Goal: Information Seeking & Learning: Learn about a topic

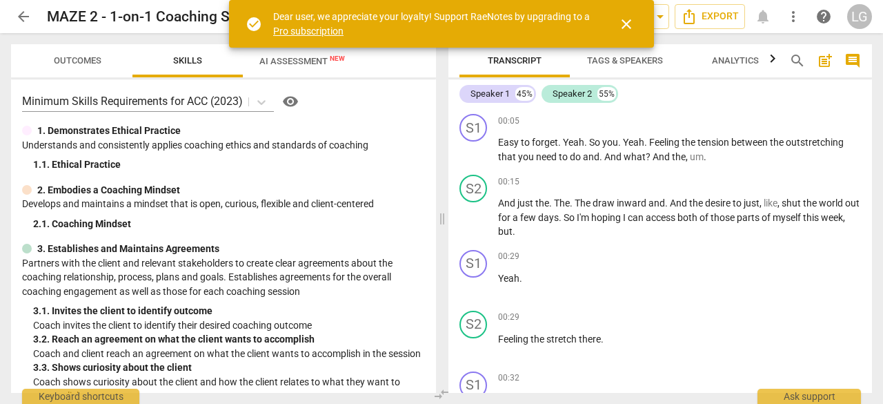
drag, startPoint x: 0, startPoint y: 0, endPoint x: 18, endPoint y: 17, distance: 24.4
click at [18, 17] on span "arrow_back" at bounding box center [23, 16] width 17 height 17
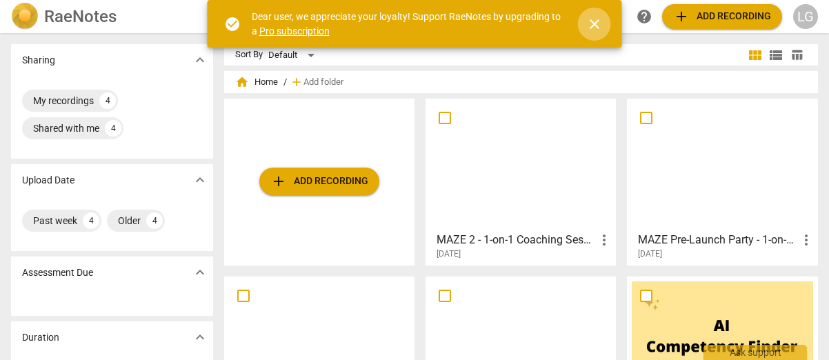
click at [598, 23] on span "close" at bounding box center [595, 24] width 17 height 17
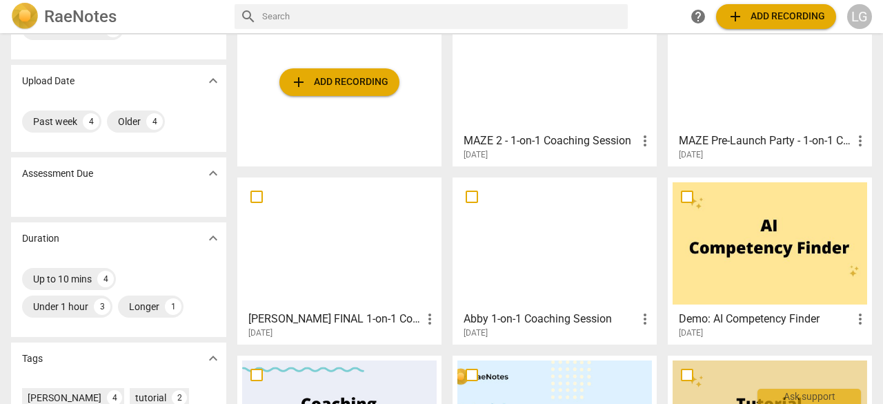
scroll to position [69, 0]
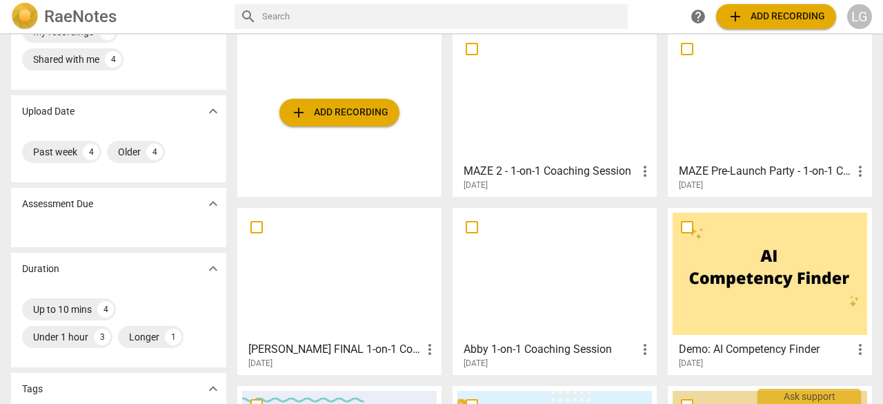
click at [573, 168] on h3 "MAZE 2 - 1-on-1 Coaching Session" at bounding box center [550, 171] width 173 height 17
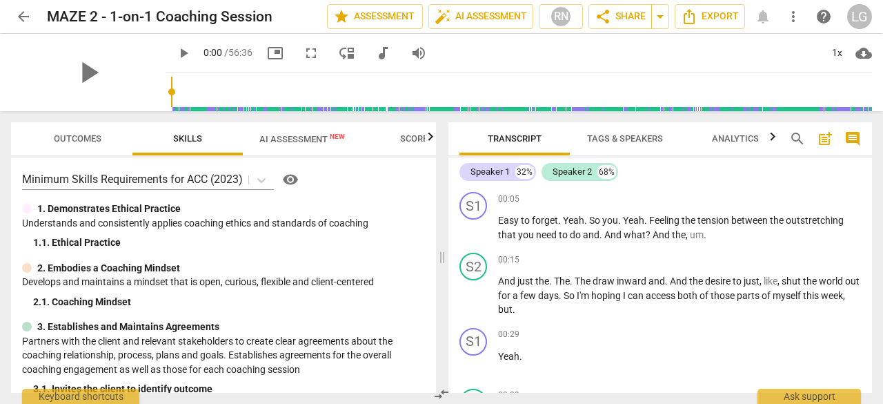
click at [298, 150] on button "AI Assessment New" at bounding box center [302, 138] width 119 height 33
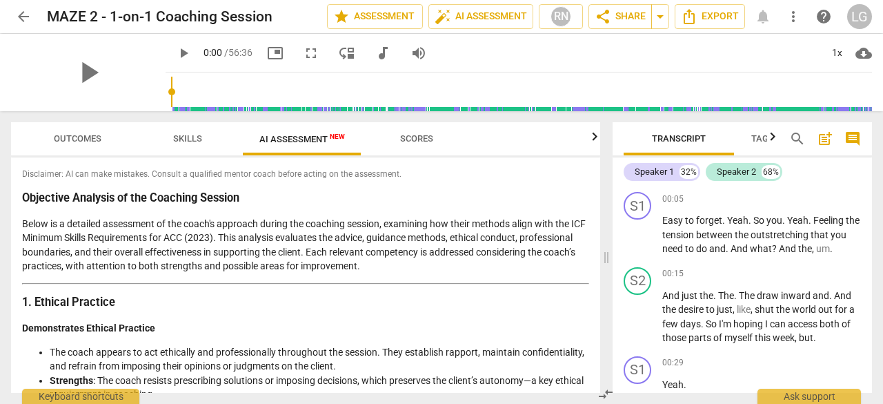
drag, startPoint x: 607, startPoint y: 255, endPoint x: 471, endPoint y: 262, distance: 136.8
click at [611, 255] on span at bounding box center [606, 257] width 8 height 293
click at [331, 224] on p "Below is a detailed assessment of the coach's approach during the coaching sess…" at bounding box center [307, 245] width 571 height 57
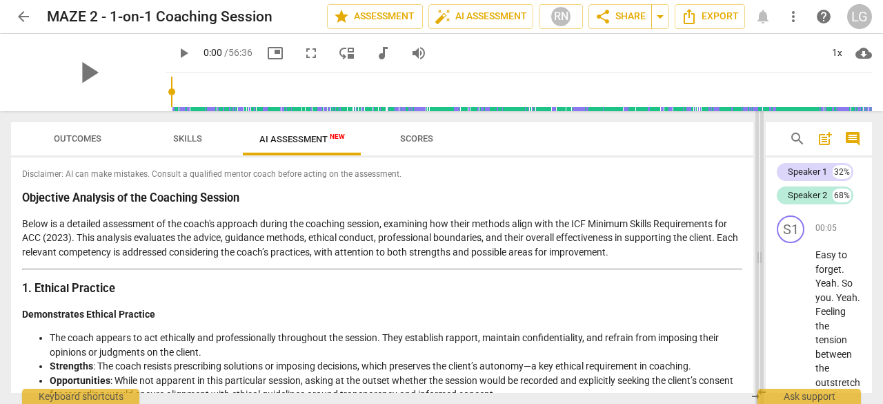
drag, startPoint x: 610, startPoint y: 252, endPoint x: 718, endPoint y: 240, distance: 108.3
click at [756, 240] on span at bounding box center [760, 257] width 8 height 293
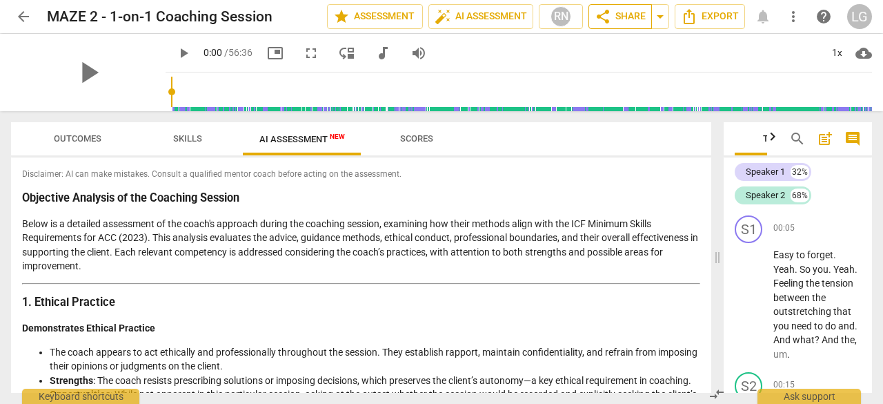
click at [620, 19] on span "share Share" at bounding box center [620, 16] width 51 height 17
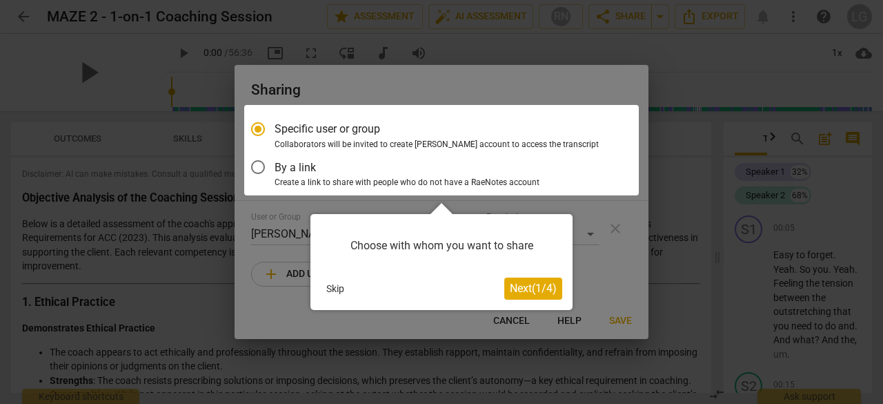
click at [547, 293] on span "Next ( 1 / 4 )" at bounding box center [533, 288] width 47 height 13
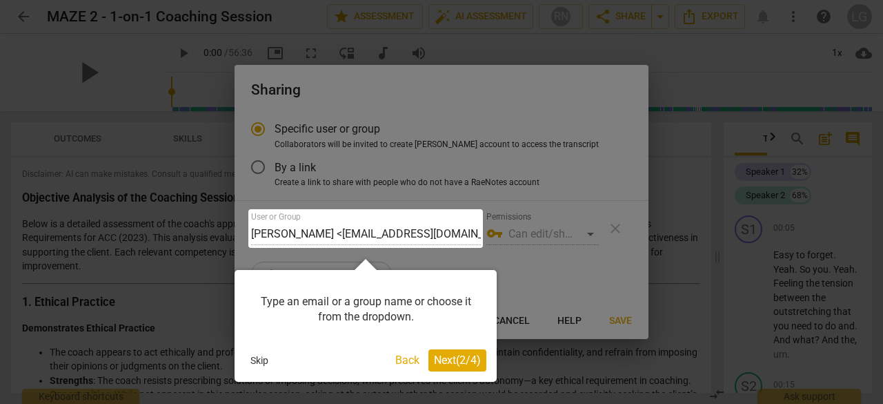
click at [465, 358] on span "Next ( 2 / 4 )" at bounding box center [457, 359] width 47 height 13
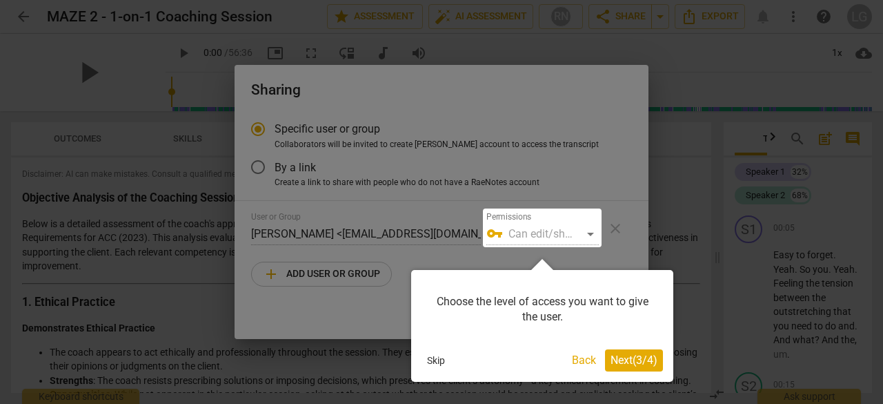
click at [586, 232] on div at bounding box center [542, 227] width 119 height 39
click at [591, 233] on div at bounding box center [542, 227] width 119 height 39
click at [624, 362] on span "Next ( 3 / 4 )" at bounding box center [634, 359] width 47 height 13
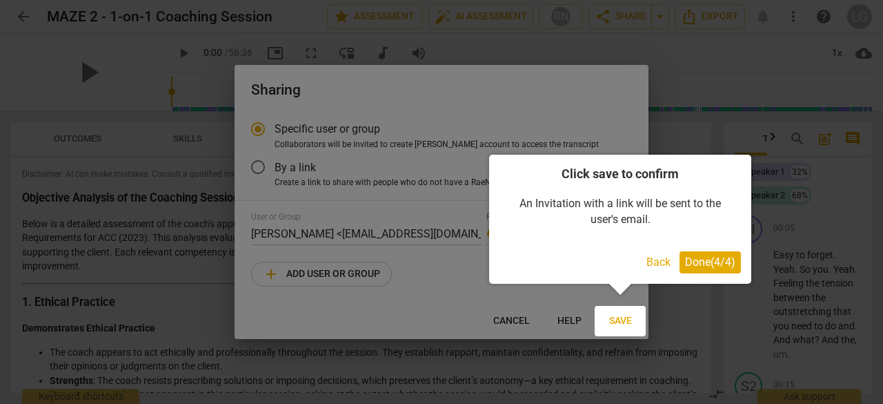
click at [691, 268] on span "Done ( 4 / 4 )" at bounding box center [710, 261] width 50 height 13
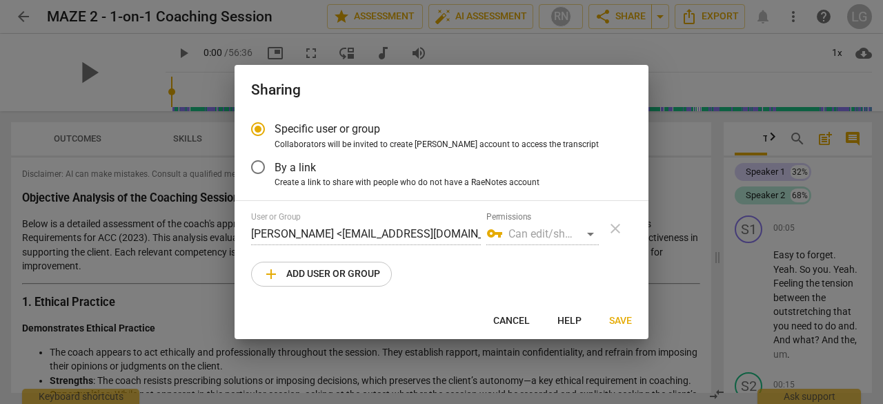
click at [305, 277] on span "add Add user or group" at bounding box center [321, 274] width 117 height 17
radio input "false"
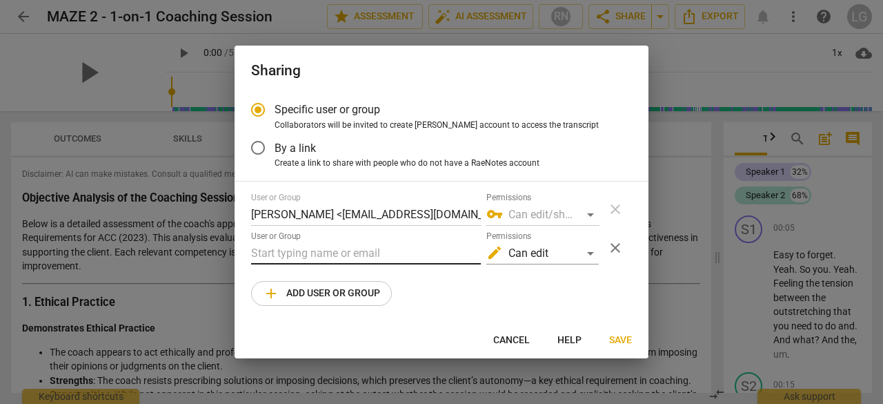
drag, startPoint x: 313, startPoint y: 253, endPoint x: 336, endPoint y: 255, distance: 22.8
click at [313, 253] on input "text" at bounding box center [366, 253] width 230 height 22
type input "diane@thomsonblueprints.com"
click at [610, 333] on span "Save" at bounding box center [620, 340] width 23 height 14
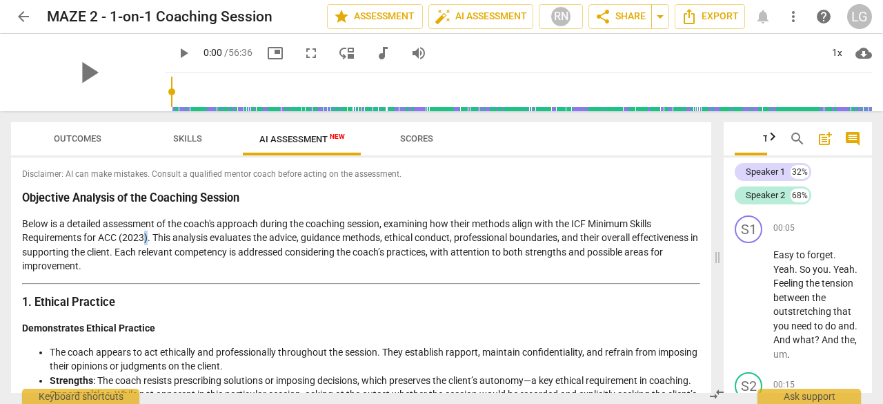
click at [145, 236] on p "Below is a detailed assessment of the coach's approach during the coaching sess…" at bounding box center [361, 245] width 678 height 57
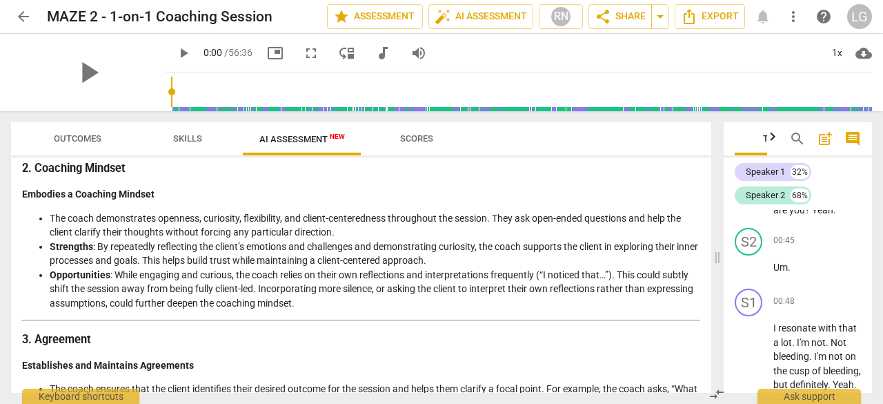
scroll to position [759, 0]
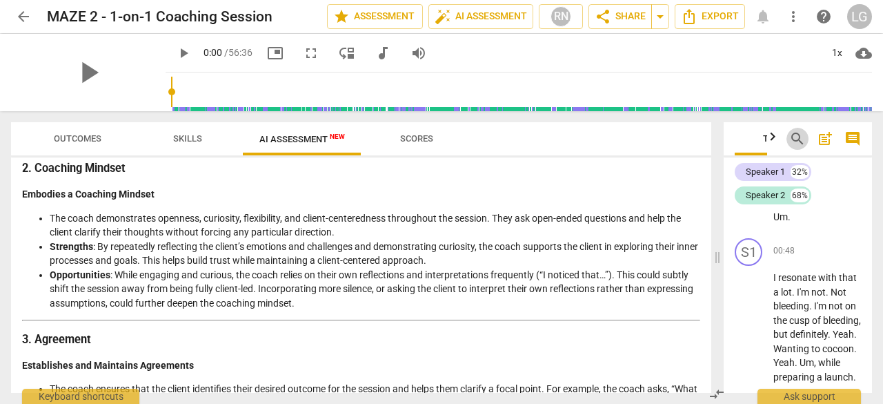
click at [801, 139] on span "search" at bounding box center [797, 138] width 17 height 17
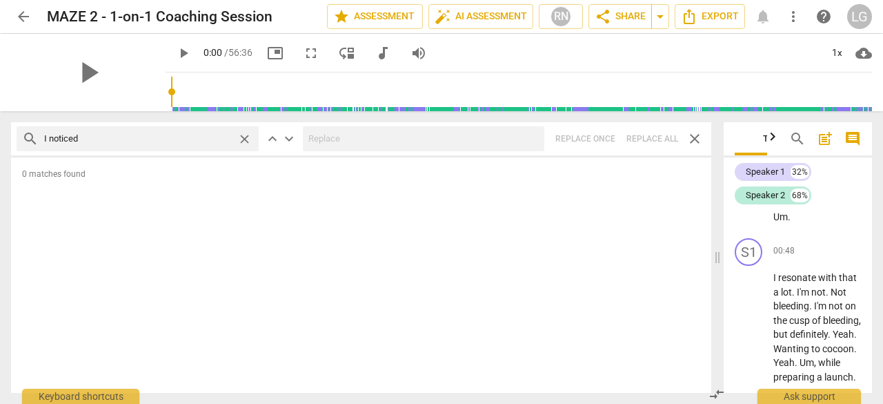
type input "I noticed"
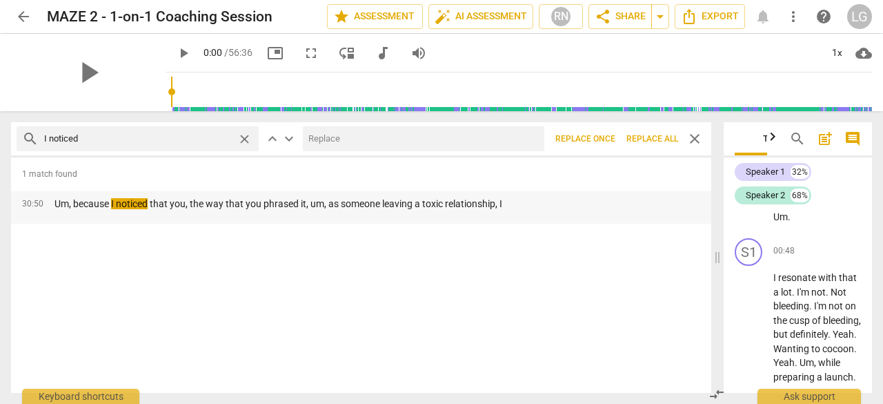
click at [542, 213] on div "30:50 Um, because I noticed that you, the way that you phrased it, um, as someo…" at bounding box center [361, 207] width 700 height 32
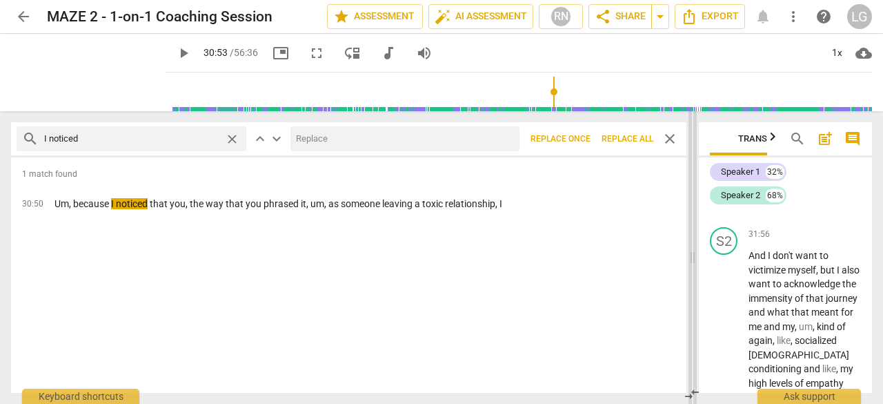
drag, startPoint x: 714, startPoint y: 257, endPoint x: 663, endPoint y: 264, distance: 51.5
click at [689, 264] on span at bounding box center [693, 257] width 8 height 293
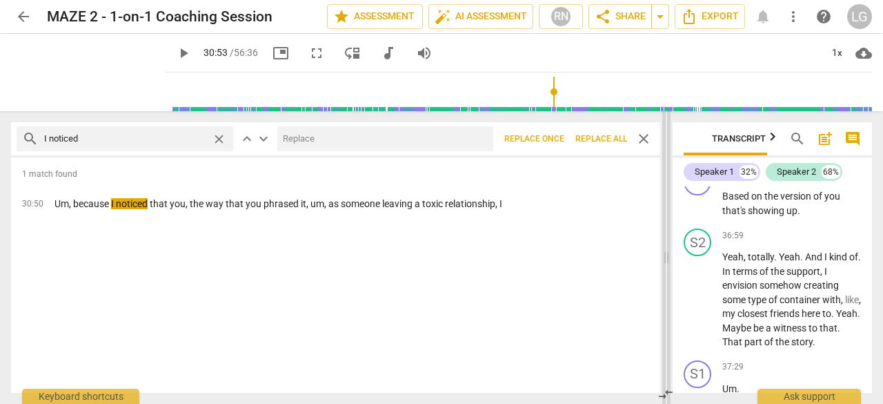
scroll to position [17466, 0]
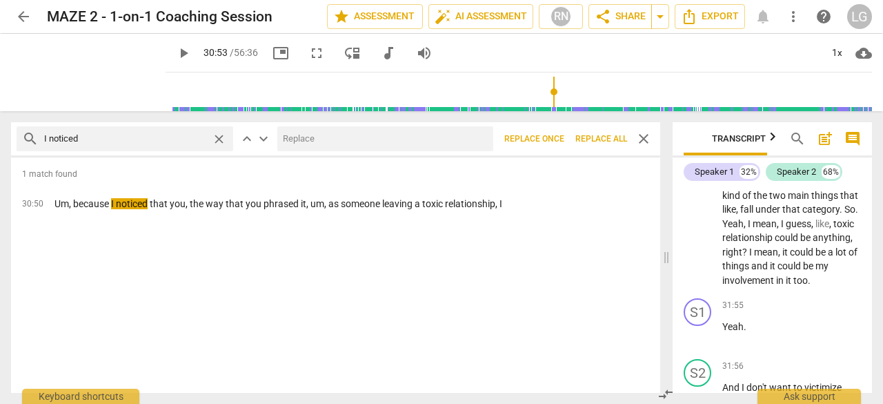
click at [59, 208] on p "Um, because I noticed that you, the way that you phrased it, um, as someone lea…" at bounding box center [279, 204] width 448 height 14
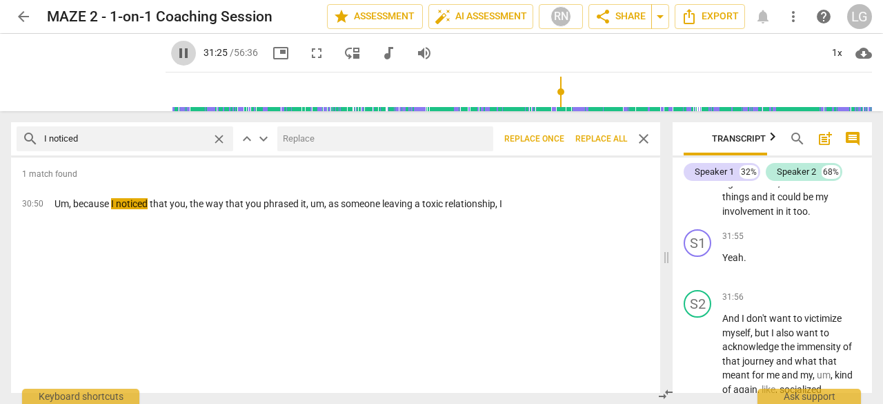
click at [175, 56] on span "pause" at bounding box center [183, 53] width 17 height 17
type input "1886"
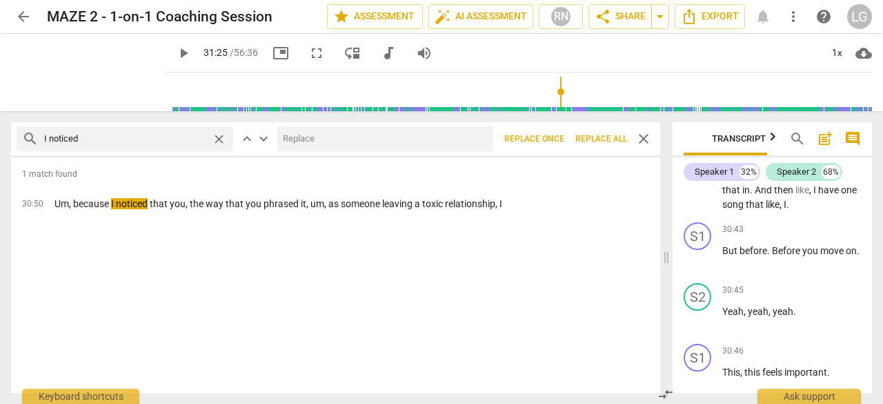
scroll to position [16914, 0]
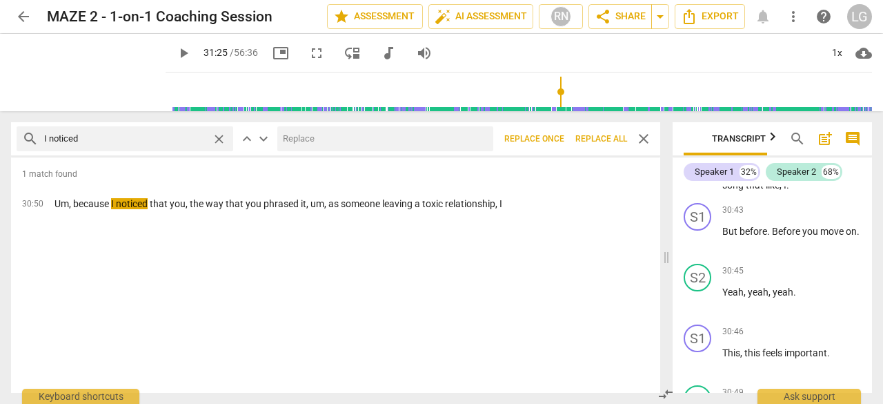
drag, startPoint x: 769, startPoint y: 252, endPoint x: 816, endPoint y: 263, distance: 48.2
click at [816, 192] on p "I can do that . Okay , cool . Nice . Um . Yeah . And I guess there's like one p…" at bounding box center [792, 22] width 139 height 340
drag, startPoint x: 754, startPoint y: 252, endPoint x: 792, endPoint y: 264, distance: 39.9
click at [792, 192] on p "I can do that . Okay , cool . Nice . Um . Yeah . And I guess there's like one p…" at bounding box center [792, 22] width 139 height 340
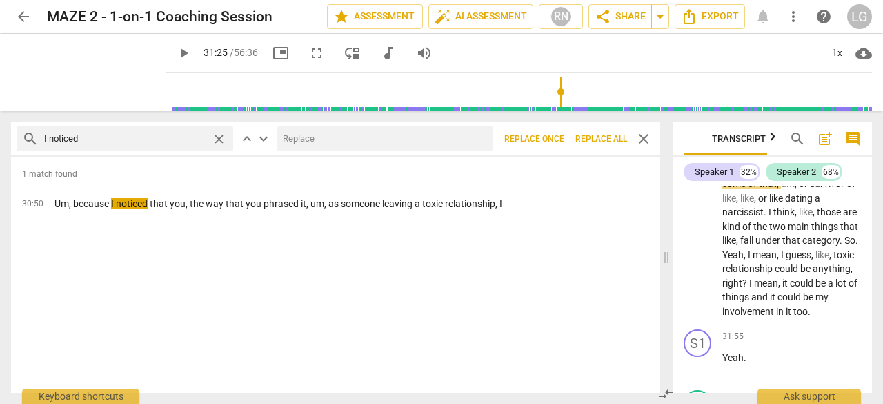
scroll to position [17466, 0]
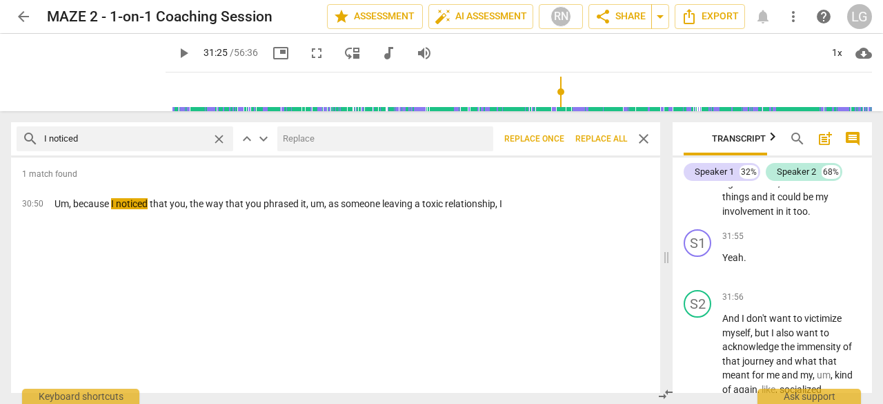
drag, startPoint x: 827, startPoint y: 233, endPoint x: 783, endPoint y: 213, distance: 48.5
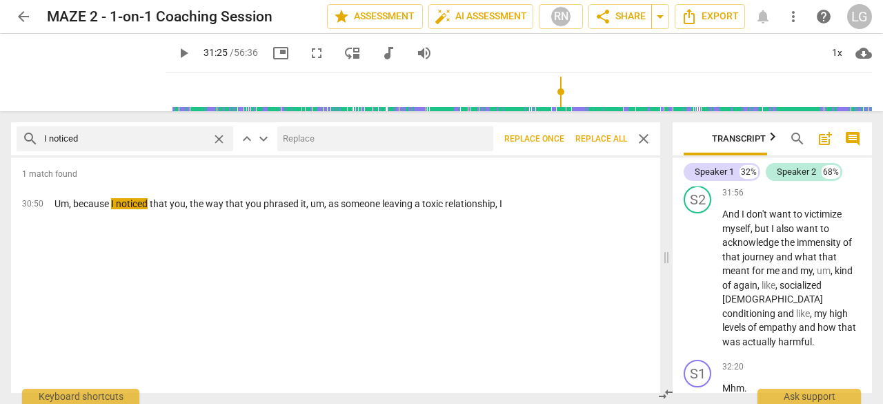
scroll to position [17673, 0]
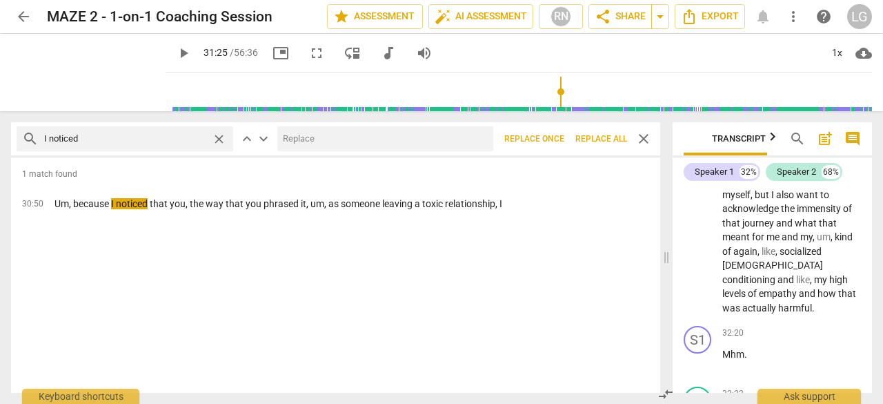
click at [801, 36] on span "be" at bounding box center [807, 30] width 12 height 11
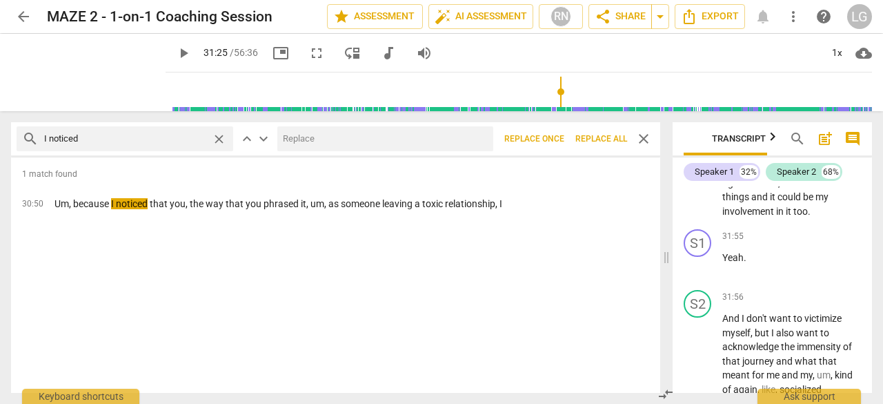
scroll to position [17604, 0]
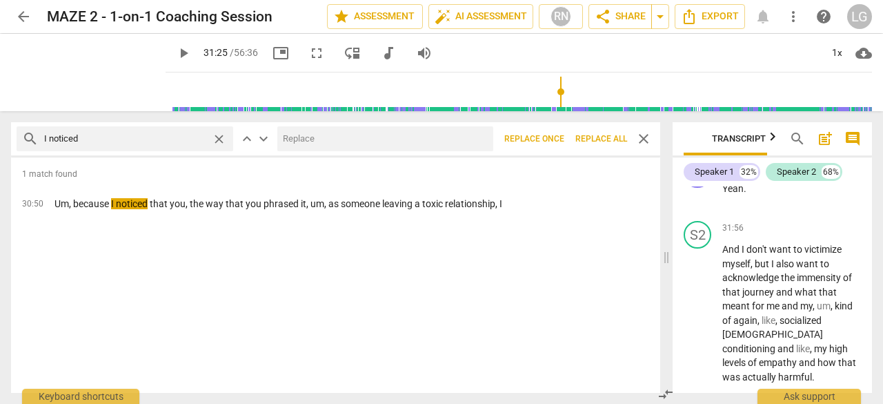
click at [640, 137] on span "close" at bounding box center [644, 138] width 17 height 17
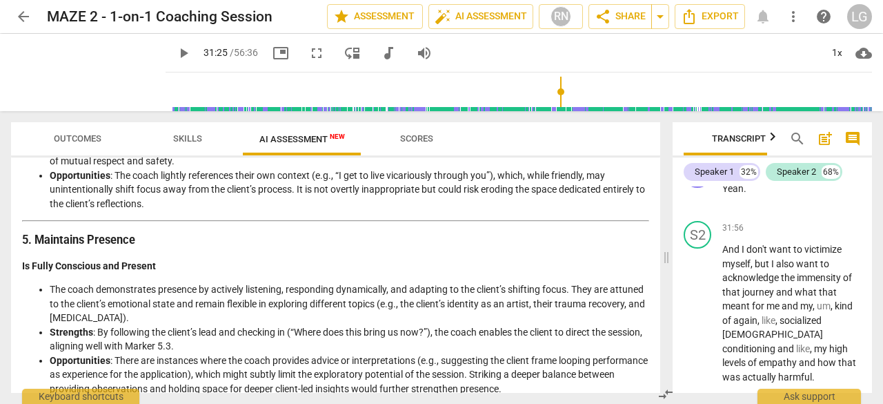
scroll to position [828, 0]
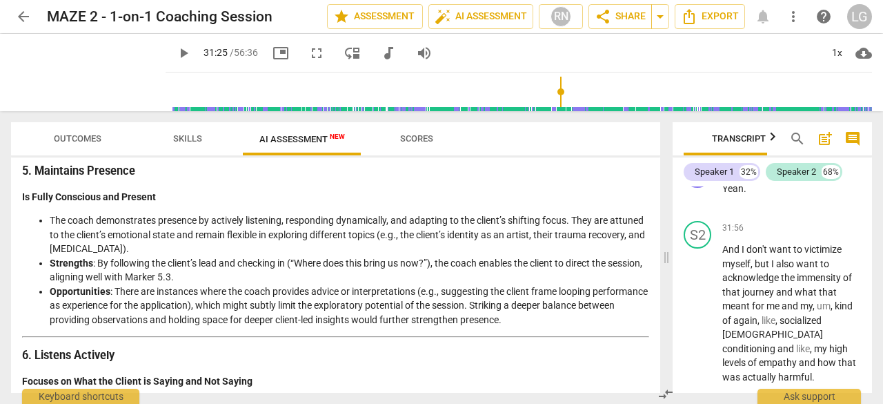
click at [792, 141] on span "search" at bounding box center [797, 138] width 17 height 17
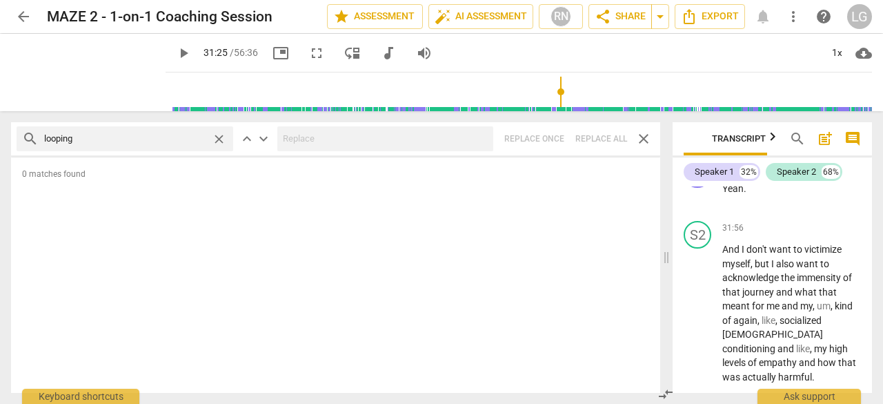
type input "looping"
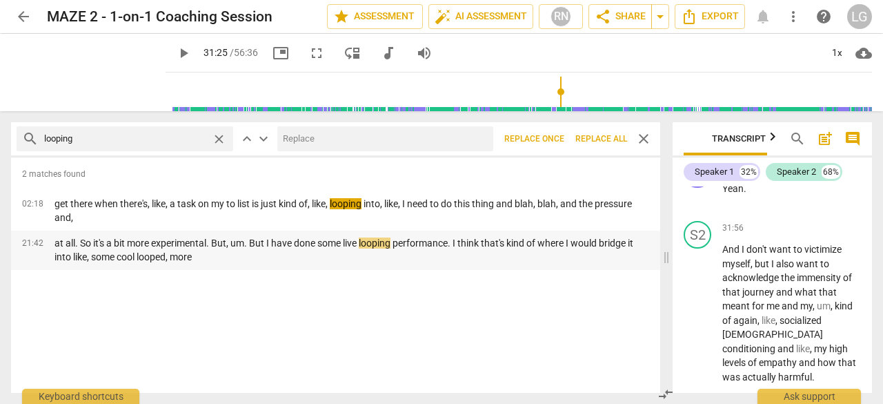
click at [147, 257] on p "at all. So it's a bit more experimental. But, um. But I have done some live loo…" at bounding box center [352, 250] width 595 height 28
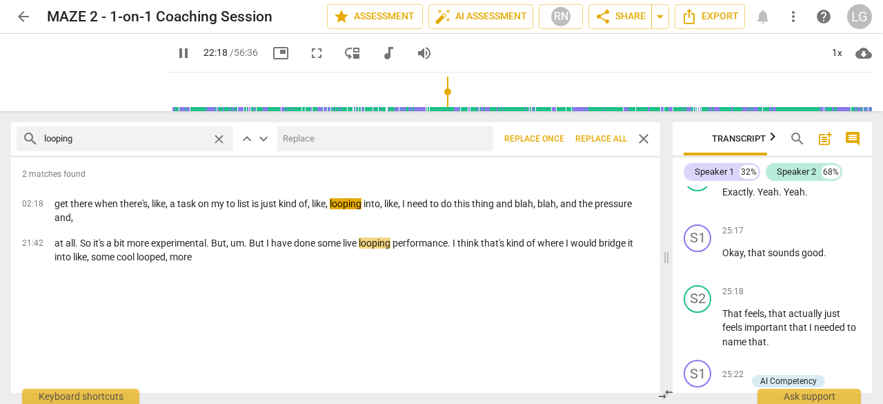
scroll to position [14380, 0]
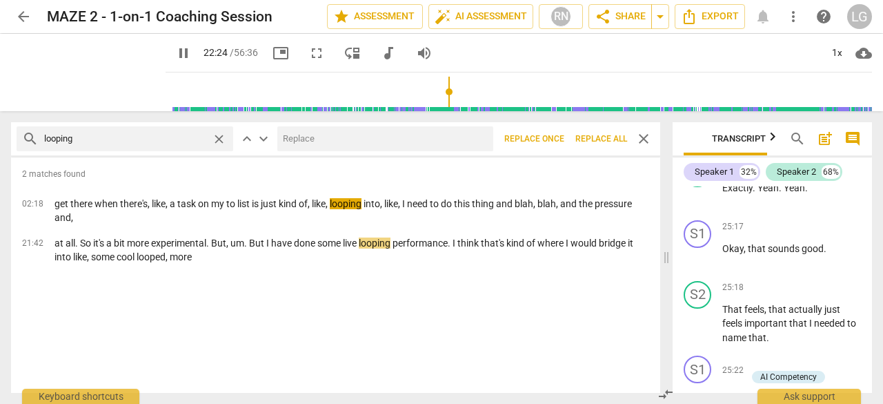
click at [175, 51] on span "pause" at bounding box center [183, 53] width 17 height 17
type input "1345"
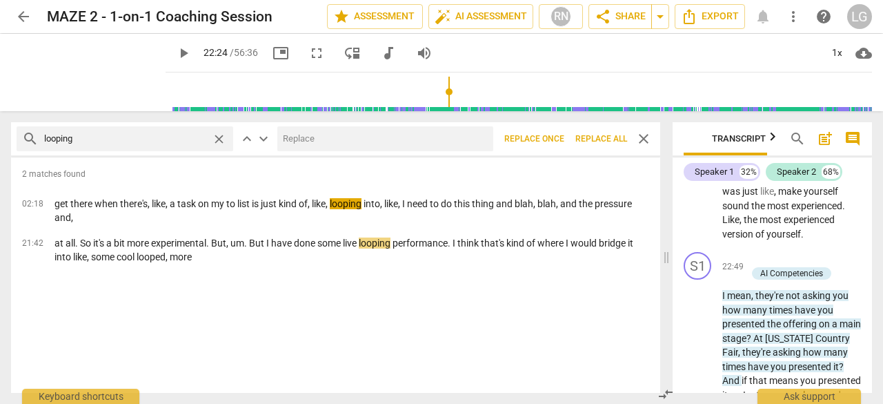
scroll to position [12930, 0]
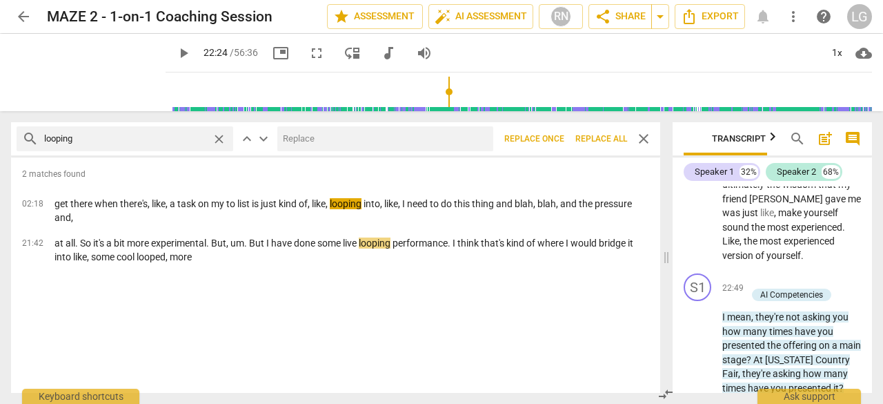
click at [99, 141] on input "looping" at bounding box center [125, 139] width 162 height 22
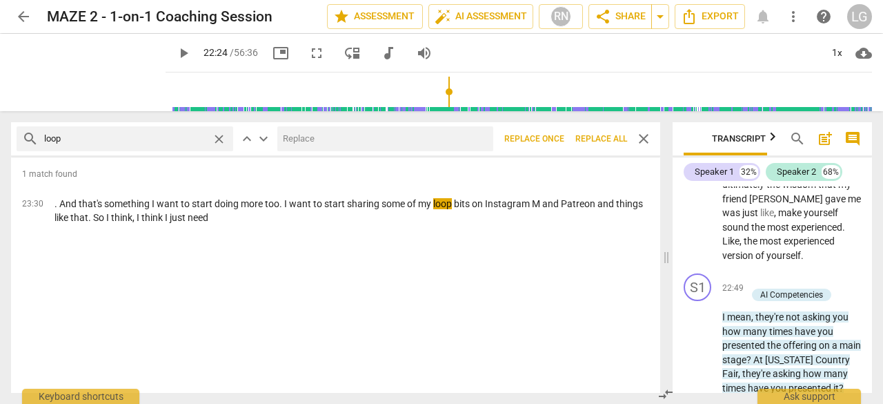
click at [99, 141] on input "loop" at bounding box center [125, 139] width 162 height 22
type input "looping"
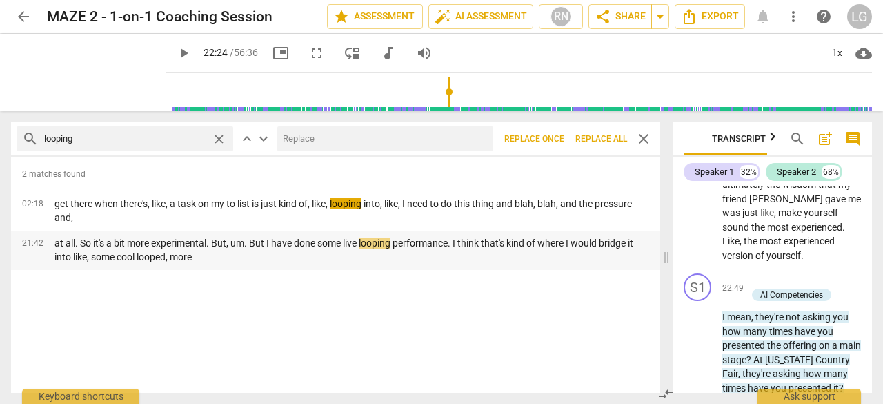
click at [464, 242] on p "at all. So it's a bit more experimental. But, um. But I have done some live loo…" at bounding box center [352, 250] width 595 height 28
click at [175, 53] on span "pause" at bounding box center [183, 53] width 17 height 17
type input "1306"
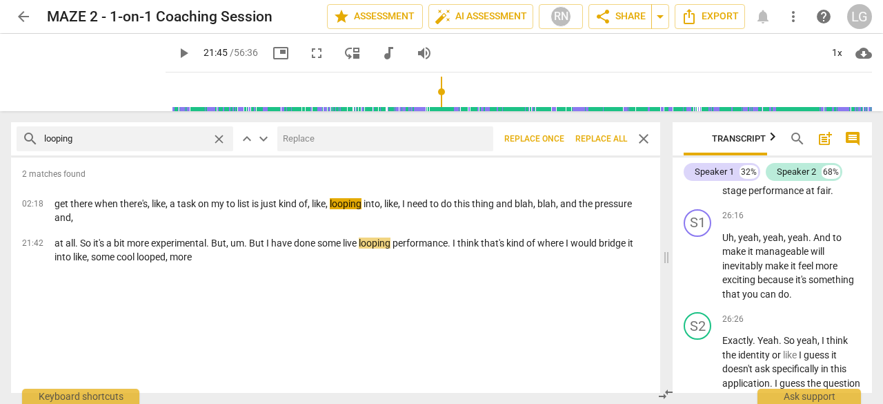
scroll to position [14863, 0]
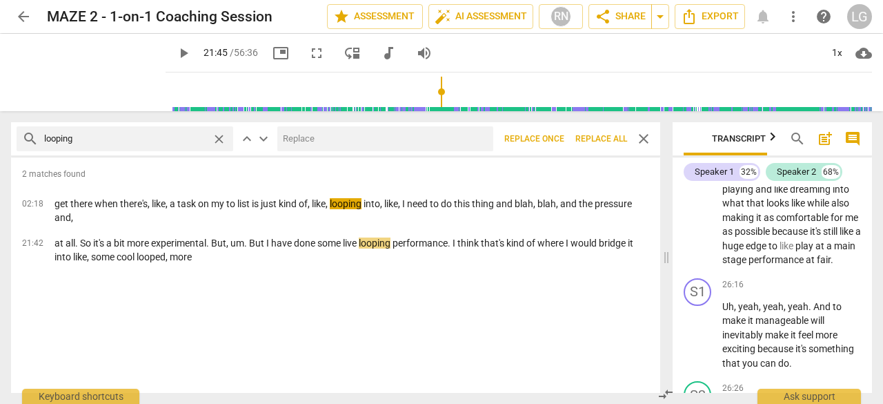
click at [213, 143] on span "close" at bounding box center [219, 139] width 14 height 14
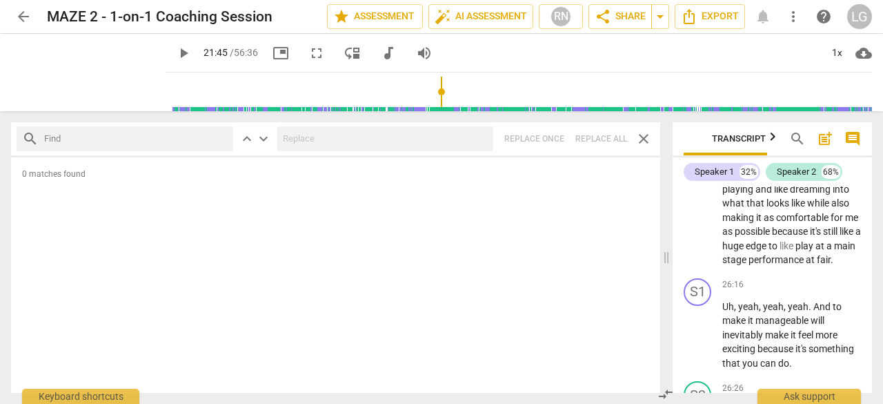
click at [647, 143] on span "close" at bounding box center [644, 138] width 17 height 17
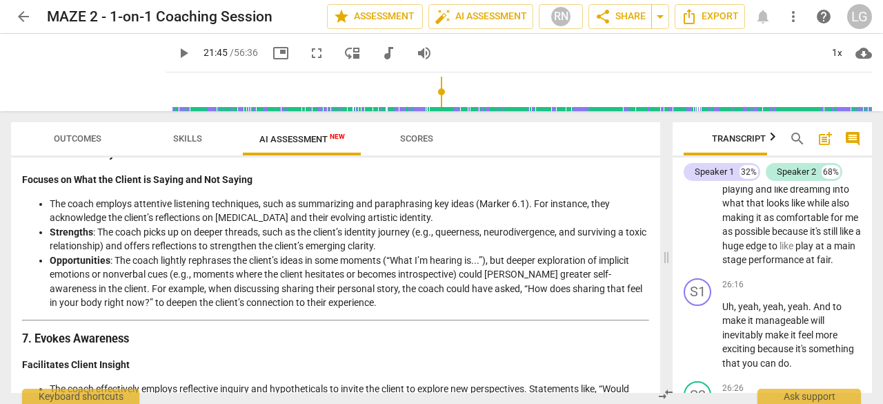
scroll to position [1035, 0]
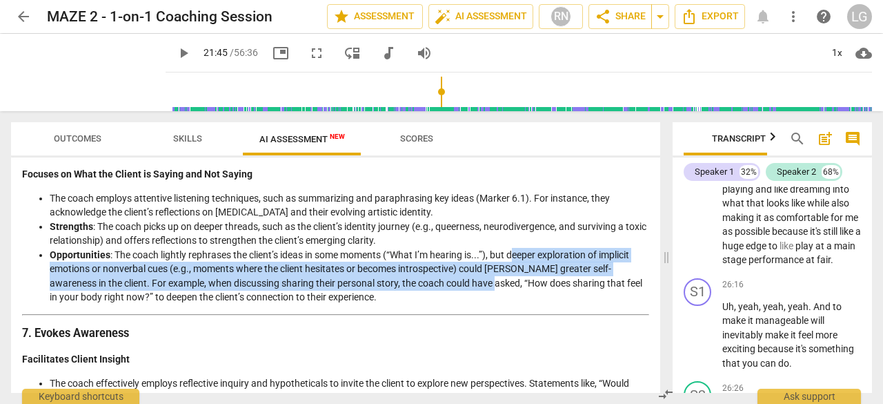
drag, startPoint x: 516, startPoint y: 268, endPoint x: 454, endPoint y: 294, distance: 67.2
click at [454, 294] on li "Opportunities : The coach lightly rephrases the client’s ideas in some moments …" at bounding box center [350, 276] width 600 height 57
click at [796, 146] on span "search" at bounding box center [797, 138] width 17 height 17
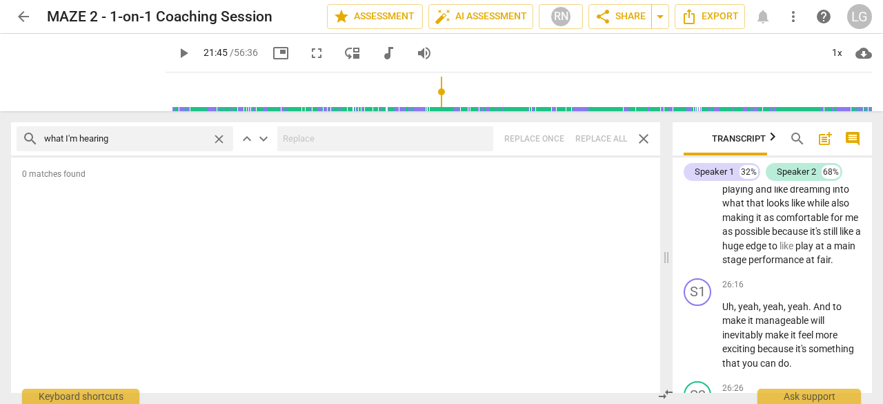
drag, startPoint x: 67, startPoint y: 141, endPoint x: 60, endPoint y: 144, distance: 7.4
click at [59, 144] on input "what I'm hearing" at bounding box center [125, 139] width 162 height 22
click at [78, 139] on input "what I'm hearing" at bounding box center [125, 139] width 162 height 22
drag, startPoint x: 81, startPoint y: 139, endPoint x: 0, endPoint y: 139, distance: 81.4
click at [0, 139] on div "search what I'm hearing close keyboard_arrow_up keyboard_arrow_down Replace onc…" at bounding box center [333, 257] width 666 height 293
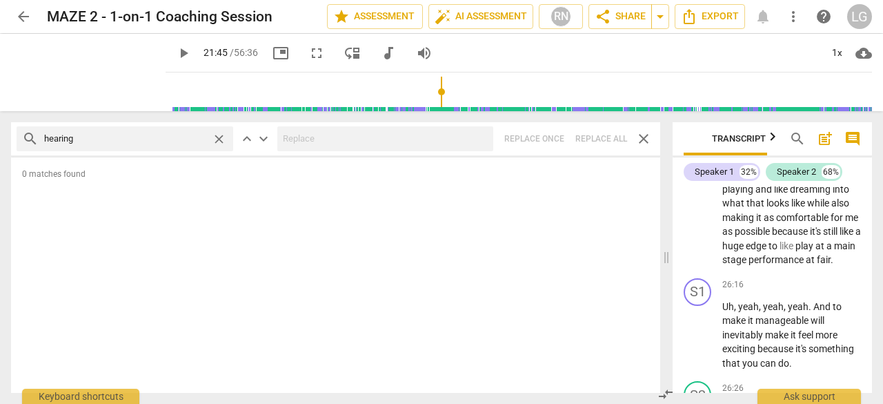
type input "hearing"
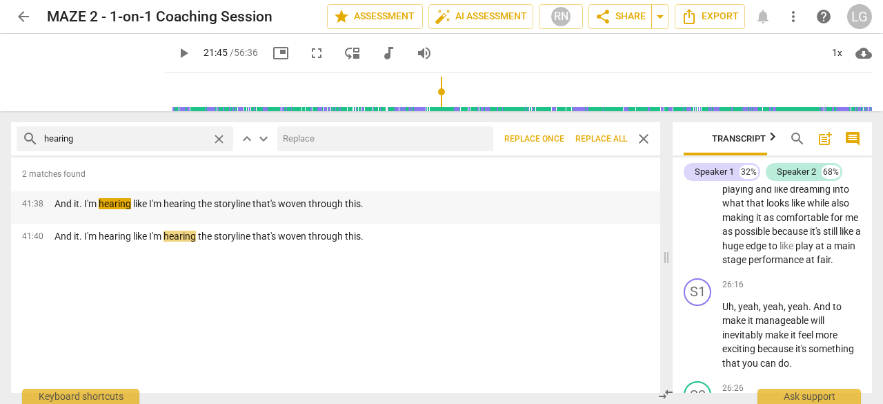
click at [126, 209] on p "And it. I'm hearing like I'm hearing the storyline that's woven through this." at bounding box center [209, 204] width 309 height 14
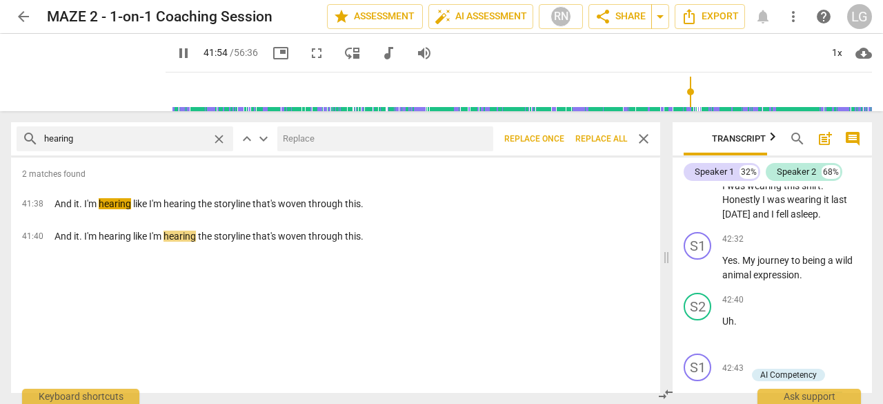
scroll to position [22563, 0]
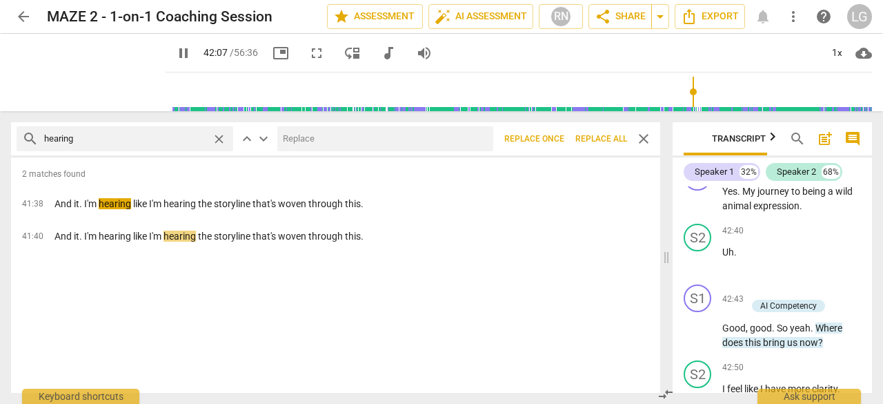
click at [175, 50] on span "pause" at bounding box center [183, 53] width 17 height 17
type input "2527"
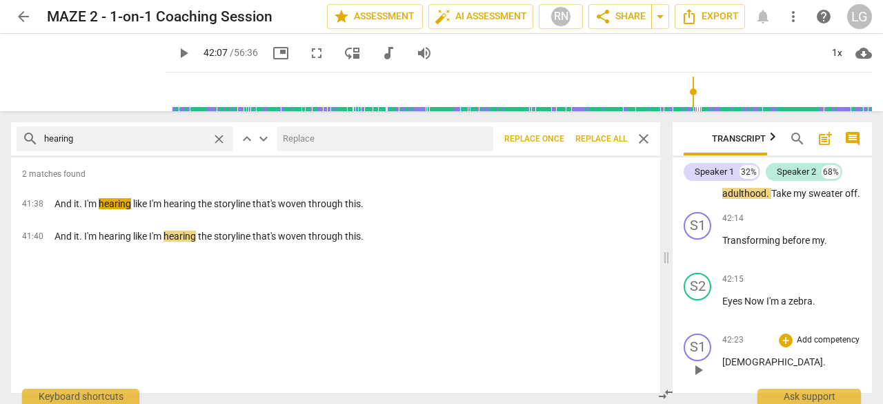
scroll to position [22287, 0]
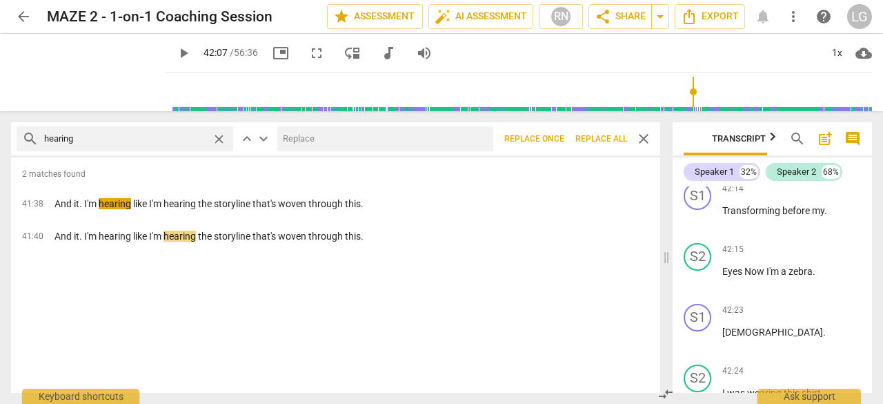
click at [157, 146] on input "hearing" at bounding box center [125, 139] width 162 height 22
type input "h"
click at [30, 18] on span "arrow_back" at bounding box center [23, 16] width 17 height 17
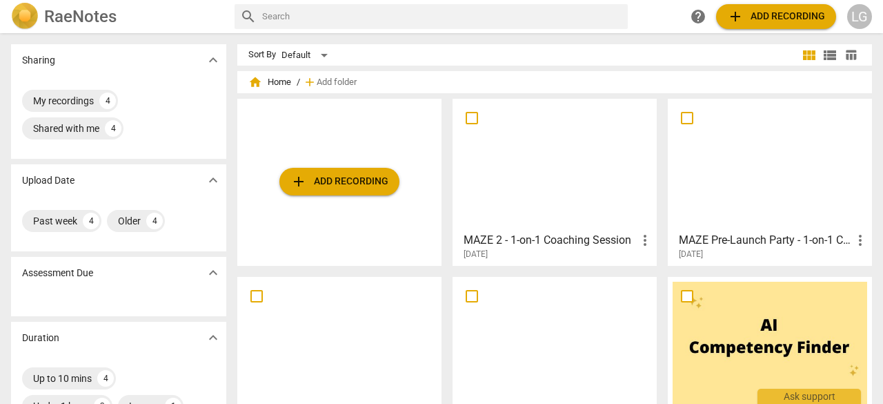
click at [542, 246] on h3 "MAZE 2 - 1-on-1 Coaching Session" at bounding box center [550, 240] width 173 height 17
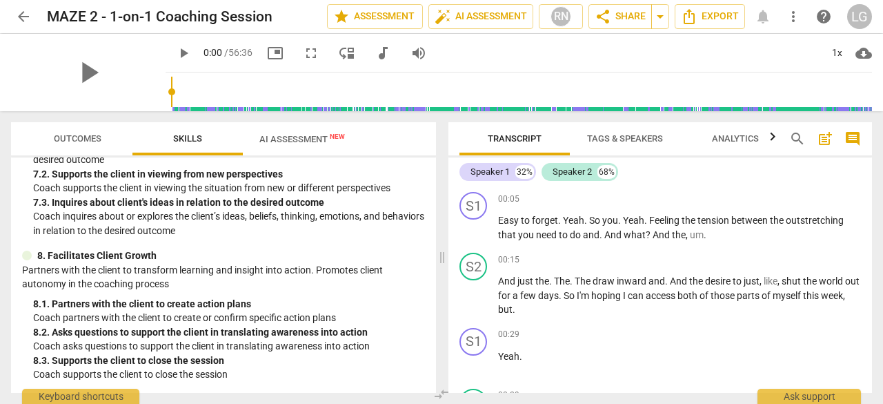
scroll to position [600, 0]
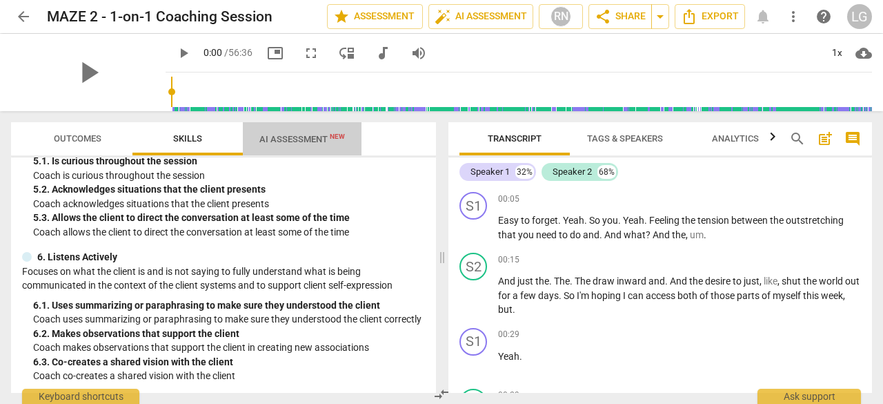
click at [269, 148] on span "AI Assessment New" at bounding box center [302, 138] width 119 height 21
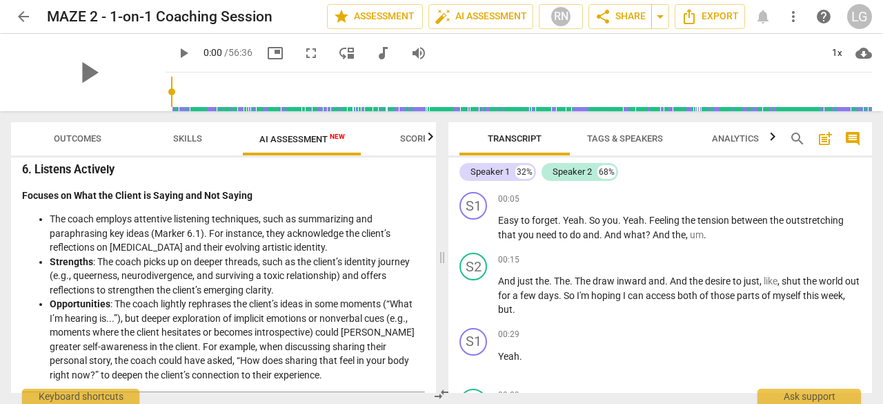
scroll to position [1380, 0]
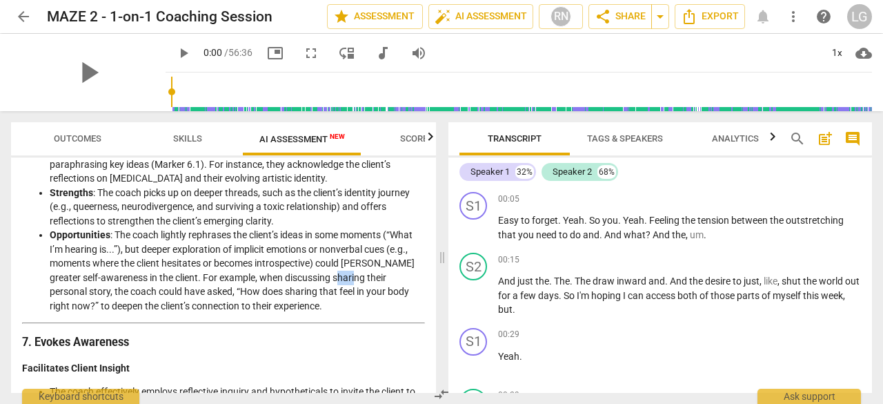
drag, startPoint x: 337, startPoint y: 300, endPoint x: 351, endPoint y: 308, distance: 16.5
click at [352, 308] on li "Opportunities : The coach lightly rephrases the client’s ideas in some moments …" at bounding box center [237, 270] width 375 height 85
click at [219, 308] on li "Opportunities : The coach lightly rephrases the client’s ideas in some moments …" at bounding box center [237, 270] width 375 height 85
drag, startPoint x: 94, startPoint y: 318, endPoint x: 196, endPoint y: 318, distance: 102.1
click at [196, 313] on li "Opportunities : The coach lightly rephrases the client’s ideas in some moments …" at bounding box center [237, 270] width 375 height 85
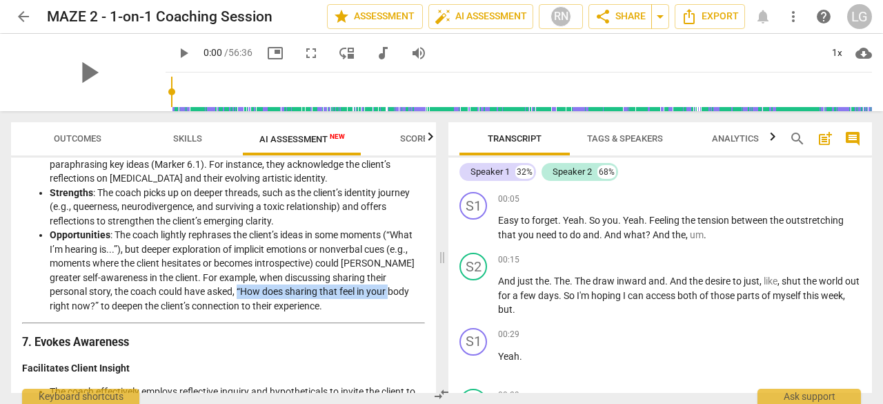
drag, startPoint x: 235, startPoint y: 317, endPoint x: 380, endPoint y: 312, distance: 145.0
click at [380, 312] on li "Opportunities : The coach lightly rephrases the client’s ideas in some moments …" at bounding box center [237, 270] width 375 height 85
drag, startPoint x: 202, startPoint y: 321, endPoint x: 242, endPoint y: 315, distance: 40.4
click at [242, 313] on li "Opportunities : The coach lightly rephrases the client’s ideas in some moments …" at bounding box center [237, 270] width 375 height 85
click at [264, 313] on li "Opportunities : The coach lightly rephrases the client’s ideas in some moments …" at bounding box center [237, 270] width 375 height 85
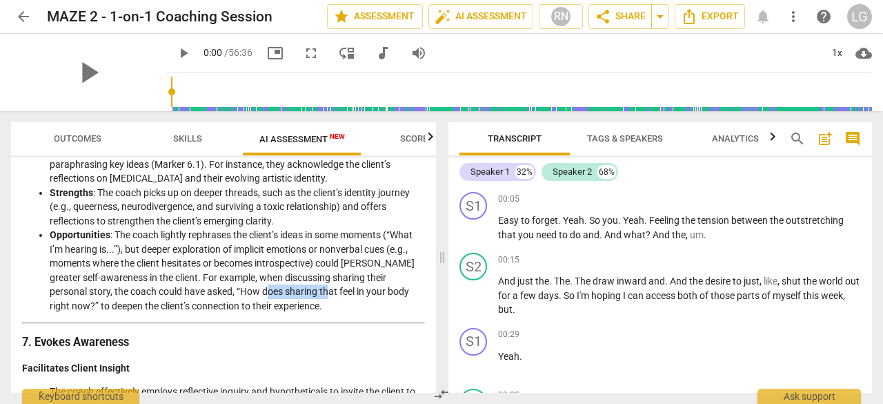
drag, startPoint x: 264, startPoint y: 317, endPoint x: 316, endPoint y: 317, distance: 52.4
click at [316, 313] on li "Opportunities : The coach lightly rephrases the client’s ideas in some moments …" at bounding box center [237, 270] width 375 height 85
click at [240, 313] on li "Opportunities : The coach lightly rephrases the client’s ideas in some moments …" at bounding box center [237, 270] width 375 height 85
drag, startPoint x: 234, startPoint y: 317, endPoint x: 266, endPoint y: 317, distance: 32.4
click at [266, 313] on li "Opportunities : The coach lightly rephrases the client’s ideas in some moments …" at bounding box center [237, 270] width 375 height 85
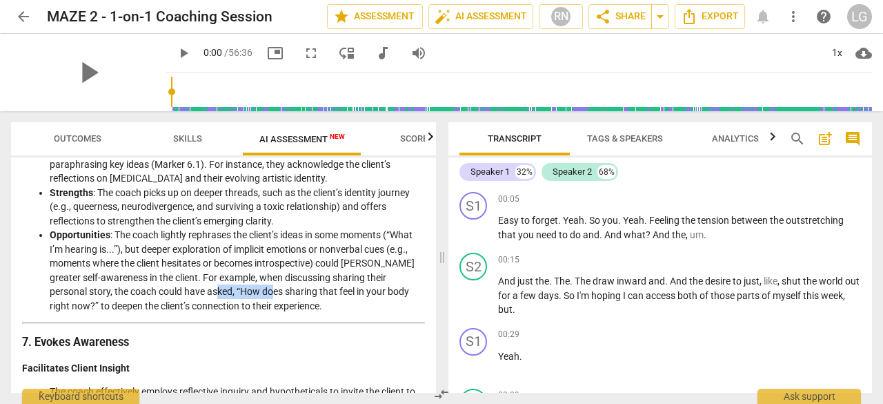
drag, startPoint x: 207, startPoint y: 318, endPoint x: 264, endPoint y: 314, distance: 57.4
click at [264, 313] on li "Opportunities : The coach lightly rephrases the client’s ideas in some moments …" at bounding box center [237, 270] width 375 height 85
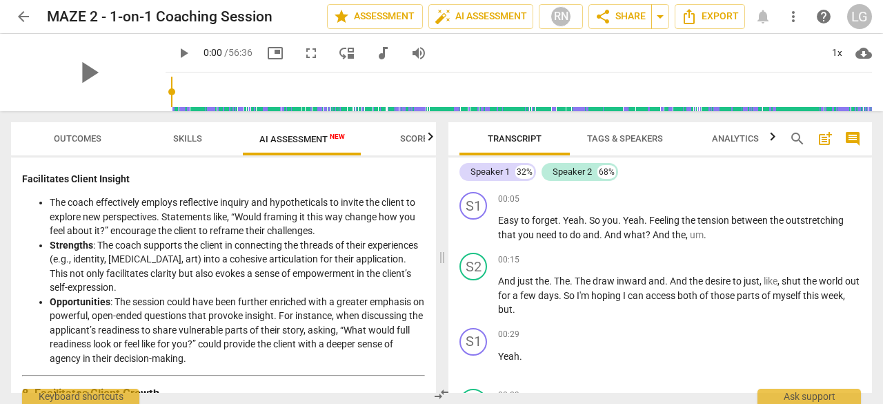
scroll to position [1587, 0]
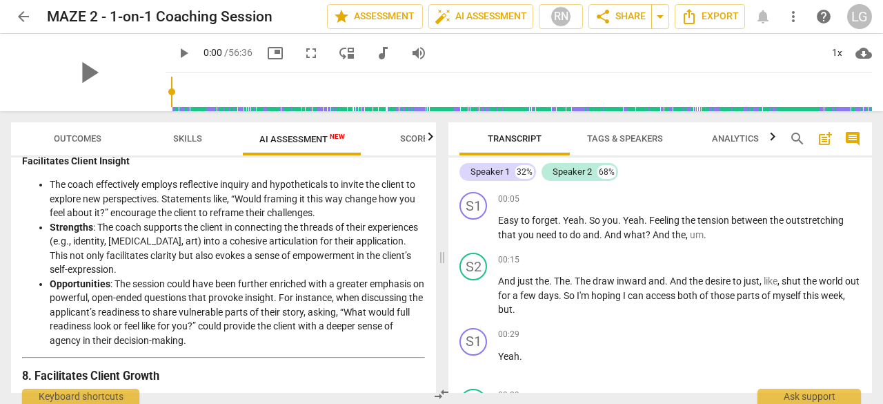
click at [801, 147] on button "search" at bounding box center [798, 139] width 22 height 22
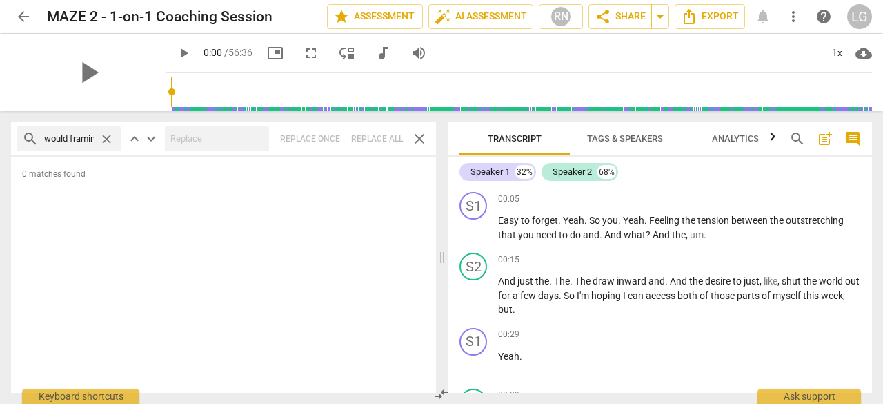
scroll to position [0, 7]
type input "would framing"
click at [417, 140] on span "close" at bounding box center [419, 138] width 17 height 17
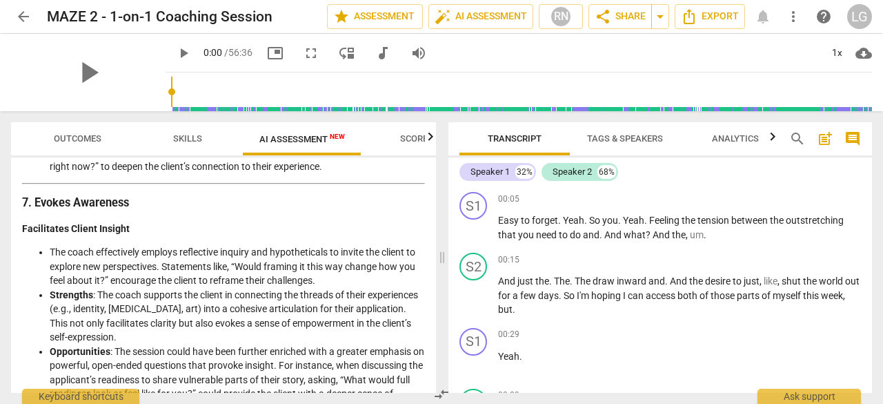
scroll to position [1518, 0]
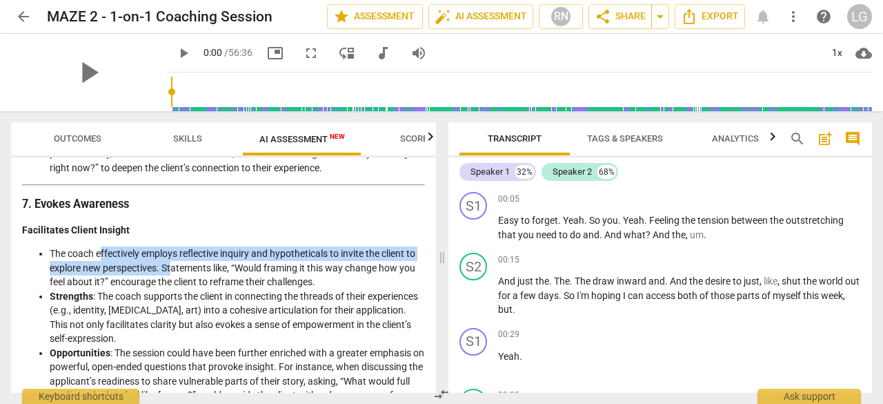
drag, startPoint x: 100, startPoint y: 278, endPoint x: 173, endPoint y: 289, distance: 73.3
click at [173, 289] on li "The coach effectively employs reflective inquiry and hypotheticals to invite th…" at bounding box center [237, 267] width 375 height 43
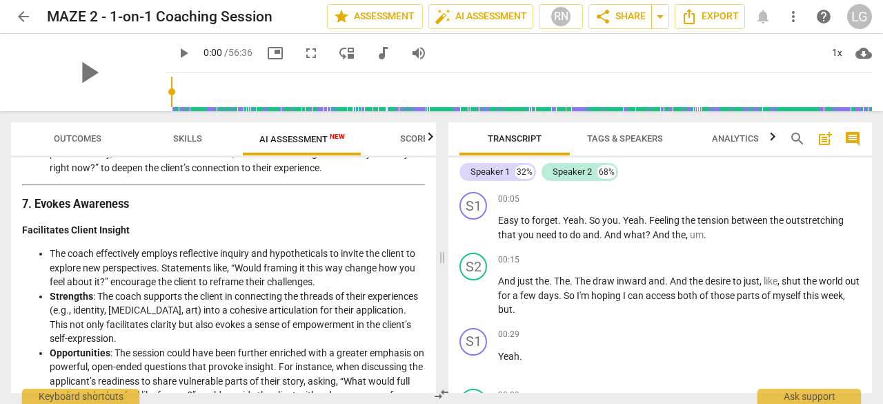
click at [210, 289] on li "The coach effectively employs reflective inquiry and hypotheticals to invite th…" at bounding box center [237, 267] width 375 height 43
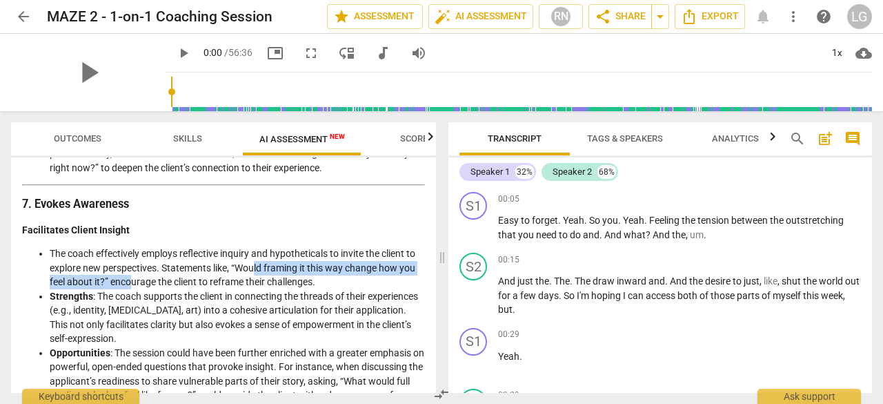
drag, startPoint x: 290, startPoint y: 290, endPoint x: 134, endPoint y: 303, distance: 156.5
click at [134, 289] on li "The coach effectively employs reflective inquiry and hypotheticals to invite th…" at bounding box center [237, 267] width 375 height 43
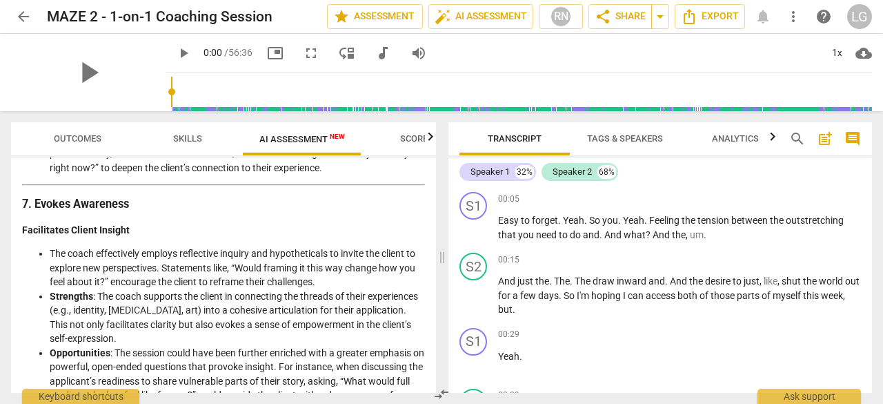
click at [146, 289] on li "The coach effectively employs reflective inquiry and hypotheticals to invite th…" at bounding box center [237, 267] width 375 height 43
drag, startPoint x: 170, startPoint y: 308, endPoint x: 313, endPoint y: 304, distance: 142.9
click at [313, 289] on li "The coach effectively employs reflective inquiry and hypotheticals to invite th…" at bounding box center [237, 267] width 375 height 43
click at [324, 289] on li "The coach effectively employs reflective inquiry and hypotheticals to invite th…" at bounding box center [237, 267] width 375 height 43
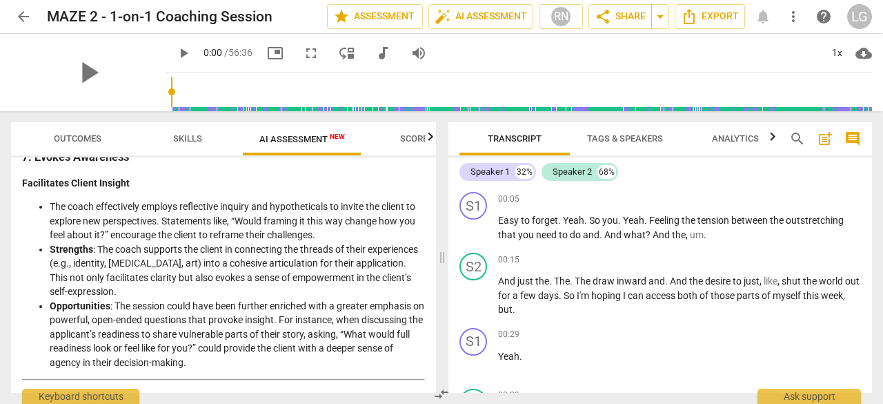
scroll to position [1587, 0]
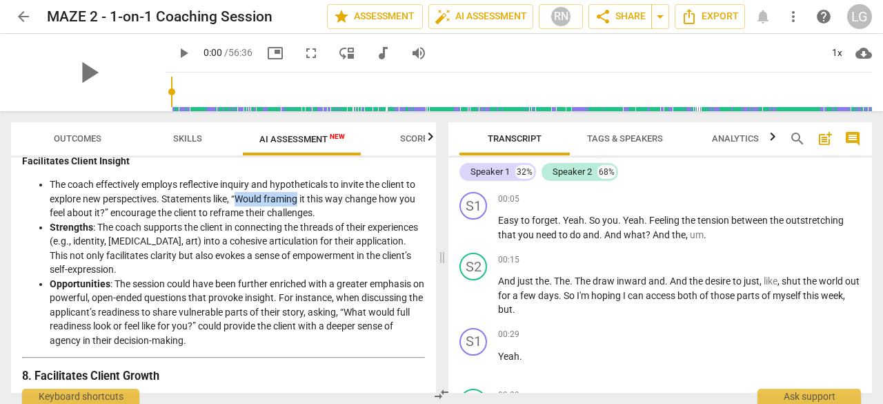
drag, startPoint x: 240, startPoint y: 223, endPoint x: 297, endPoint y: 219, distance: 57.4
click at [297, 219] on li "The coach effectively employs reflective inquiry and hypotheticals to invite th…" at bounding box center [237, 198] width 375 height 43
click at [798, 134] on span "search" at bounding box center [797, 138] width 17 height 17
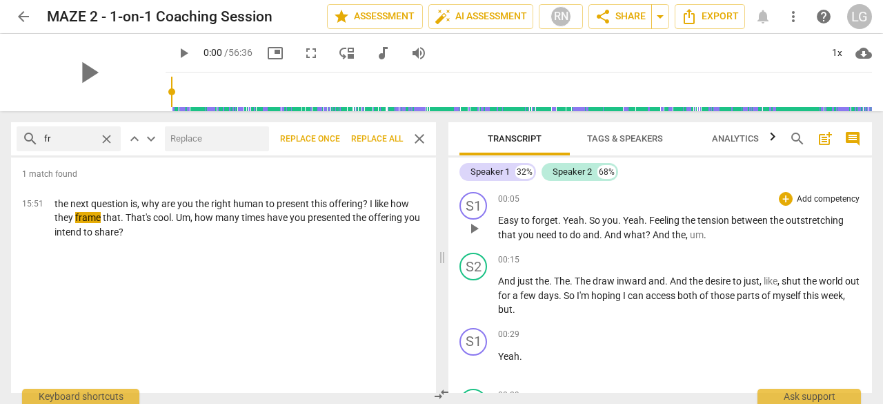
type input "f"
type input "perspective"
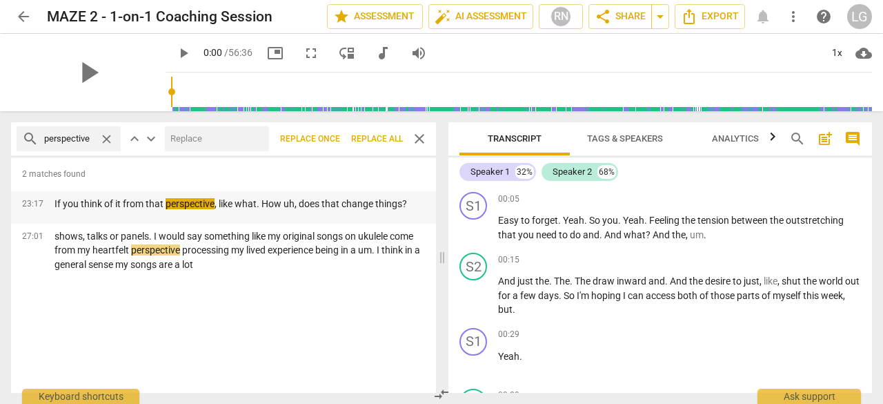
click at [92, 200] on p "If you think of it from that perspective , like what. How uh, does that change …" at bounding box center [231, 204] width 353 height 14
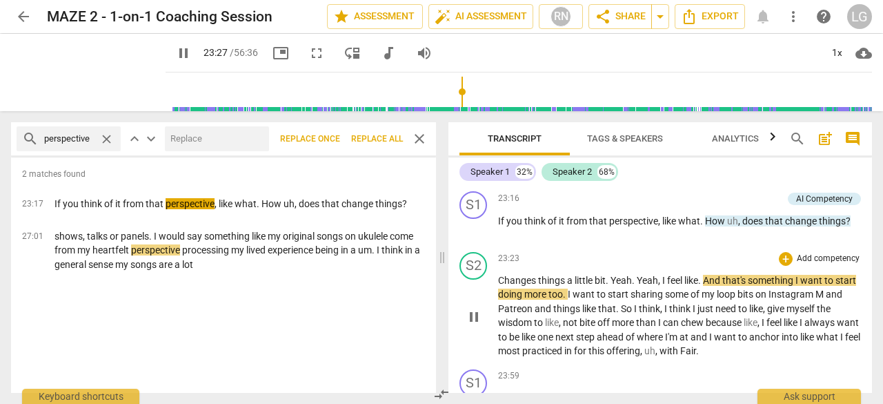
scroll to position [9599, 0]
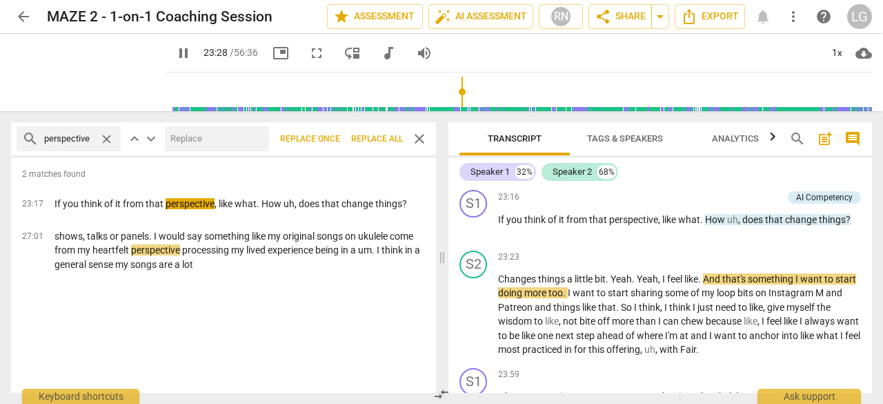
click at [175, 45] on span "pause" at bounding box center [183, 53] width 17 height 17
type input "1409"
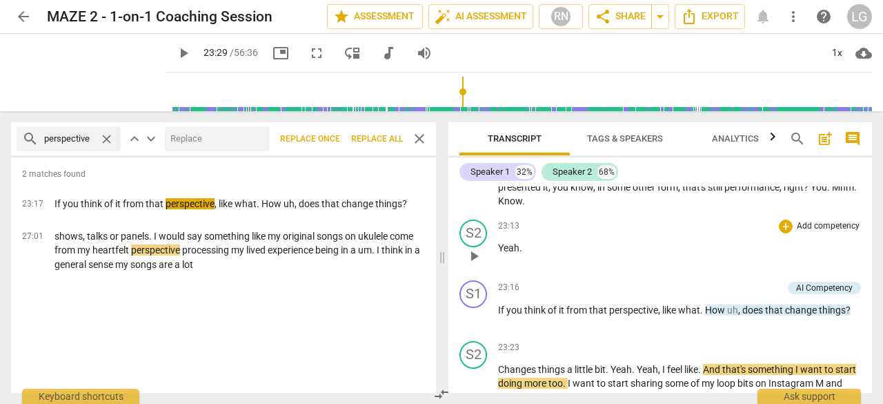
scroll to position [9530, 0]
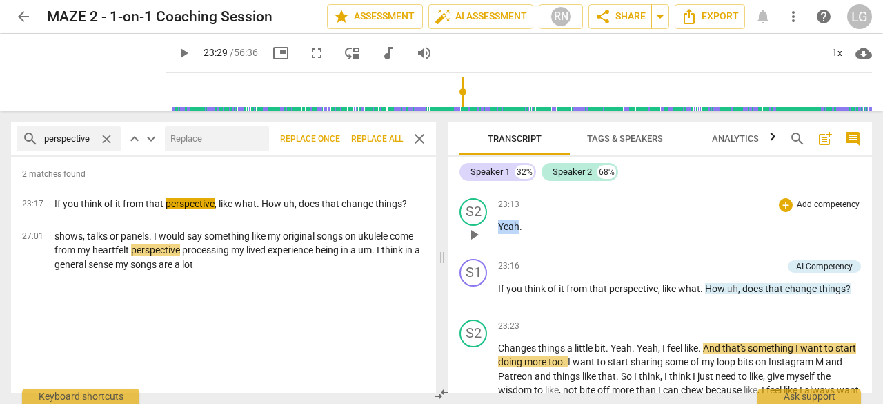
drag, startPoint x: 498, startPoint y: 268, endPoint x: 520, endPoint y: 267, distance: 21.4
click at [520, 234] on p "Yeah ." at bounding box center [679, 226] width 363 height 14
click at [524, 234] on p "Yeah ." at bounding box center [679, 226] width 363 height 14
click at [547, 187] on p "I mean , they're not asking you how many times have you presented the offering …" at bounding box center [679, 151] width 363 height 71
click at [534, 234] on p "Yeah ." at bounding box center [679, 226] width 363 height 14
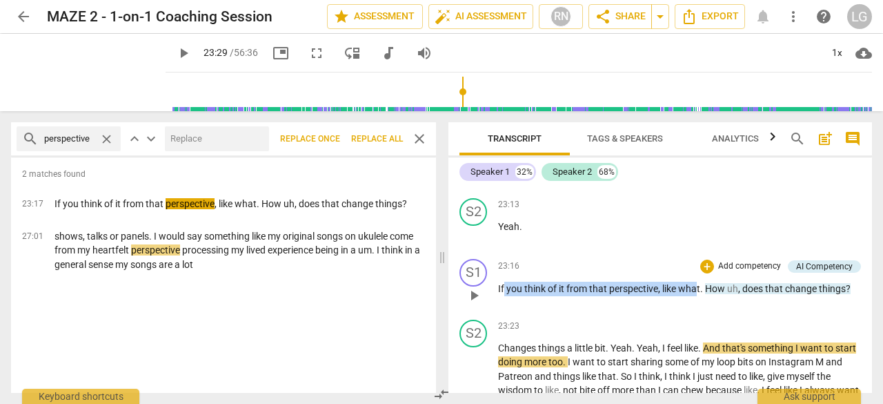
drag, startPoint x: 504, startPoint y: 333, endPoint x: 698, endPoint y: 328, distance: 194.0
click at [698, 296] on p "If you think of it from that perspective , like what . How uh , does that chang…" at bounding box center [679, 289] width 363 height 14
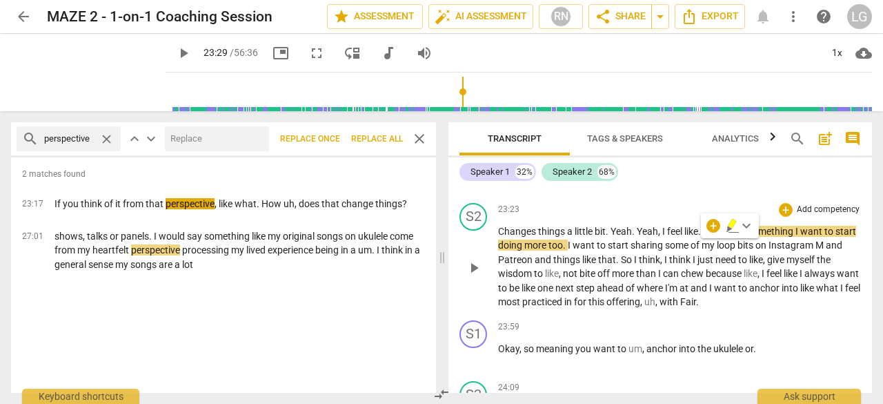
scroll to position [9668, 0]
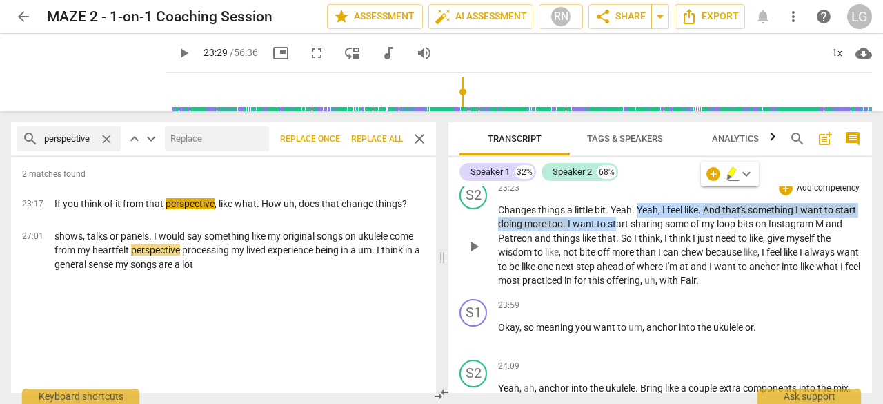
drag, startPoint x: 639, startPoint y: 252, endPoint x: 640, endPoint y: 260, distance: 8.3
click at [640, 260] on p "Changes things a little bit . Yeah . Yeah , I feel like . And that's something …" at bounding box center [679, 245] width 363 height 85
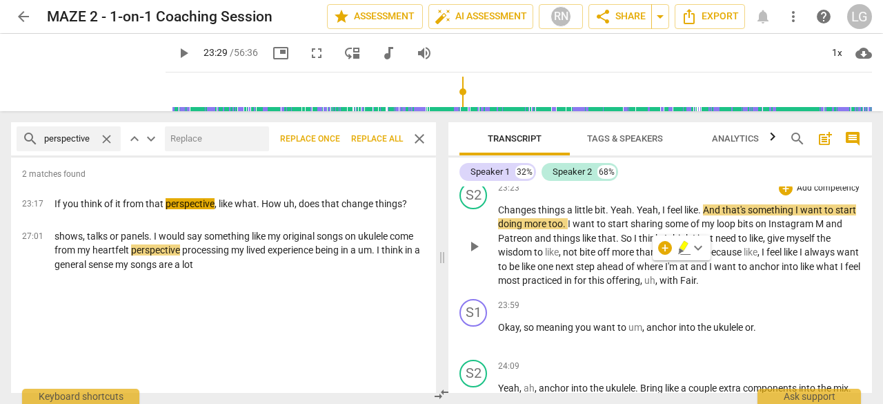
click at [672, 257] on span "can" at bounding box center [672, 251] width 18 height 11
click at [420, 139] on span "close" at bounding box center [419, 138] width 17 height 17
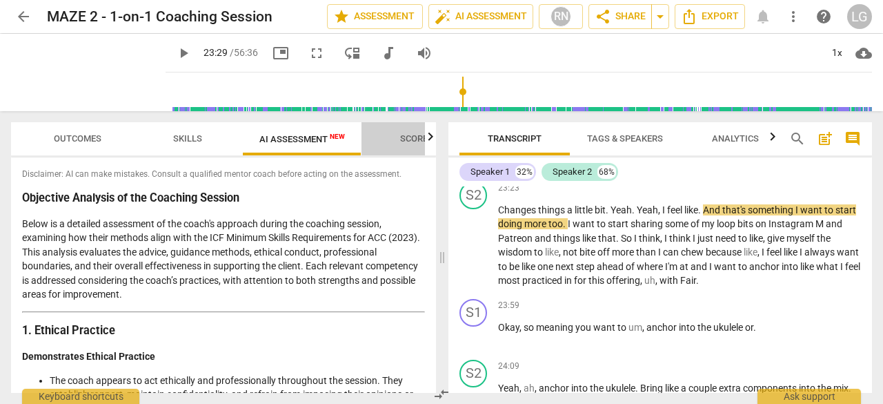
click at [410, 137] on span "Scores" at bounding box center [416, 138] width 33 height 10
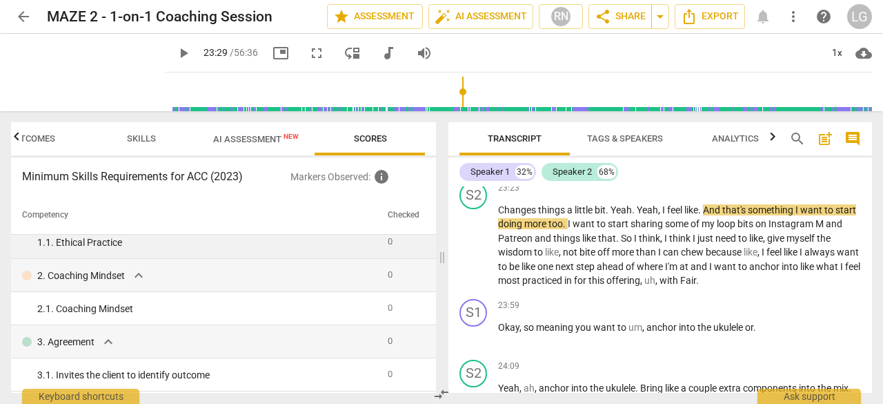
scroll to position [0, 0]
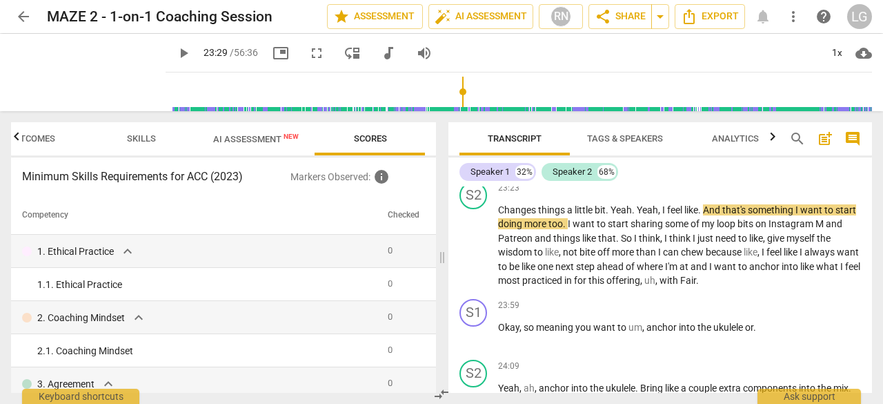
click at [248, 135] on span "AI Assessment New" at bounding box center [256, 139] width 86 height 10
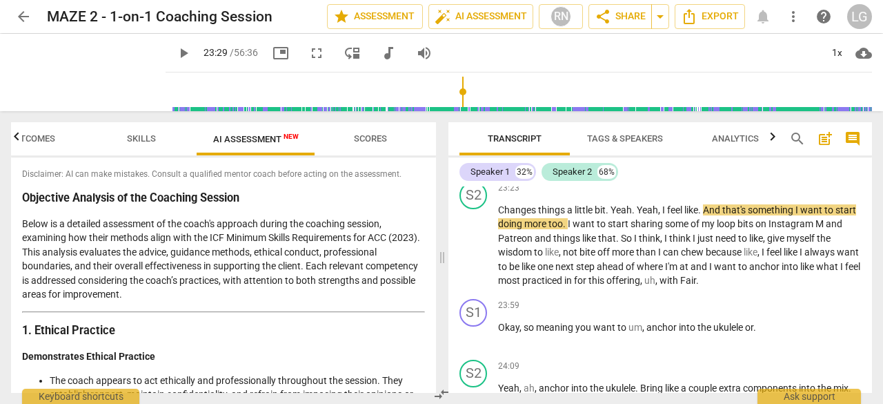
click at [233, 146] on span "AI Assessment New" at bounding box center [256, 138] width 119 height 21
click at [362, 140] on span "Scores" at bounding box center [370, 138] width 33 height 10
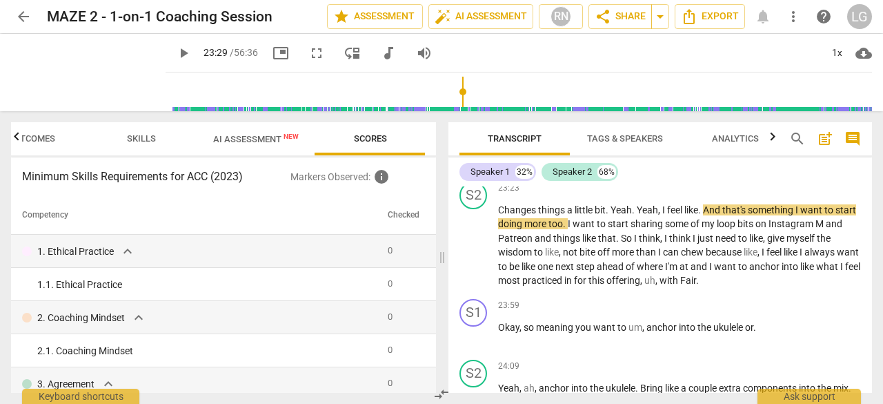
click at [197, 176] on h3 "Minimum Skills Requirements for ACC (2023)" at bounding box center [156, 176] width 268 height 17
click at [278, 146] on span "AI Assessment New" at bounding box center [256, 138] width 119 height 21
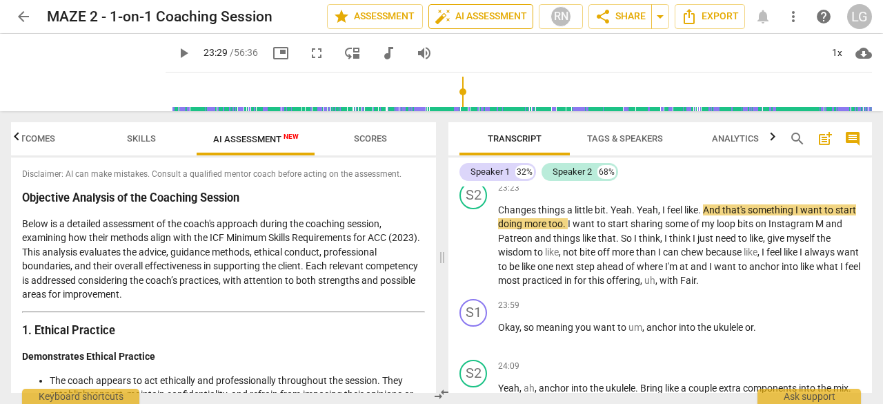
click at [443, 21] on span "auto_fix_high" at bounding box center [443, 16] width 17 height 17
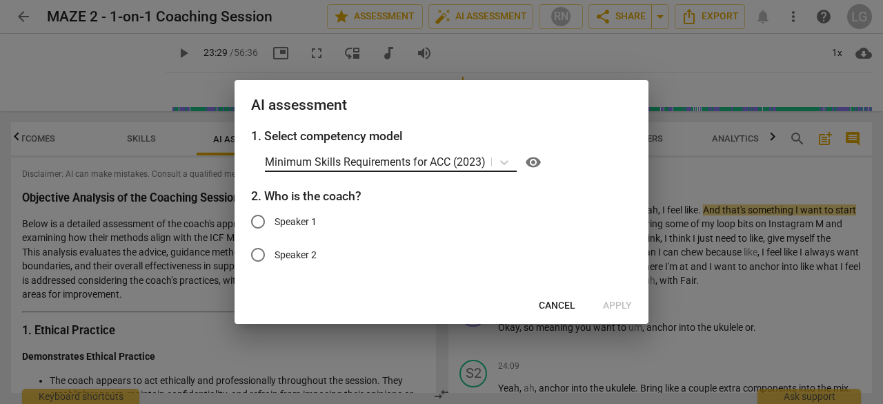
click at [271, 163] on p "Minimum Skills Requirements for ACC (2023)" at bounding box center [375, 162] width 221 height 16
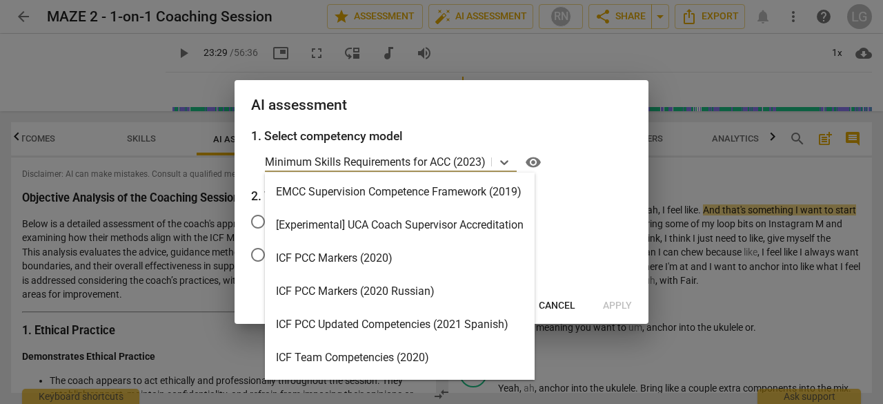
click at [248, 168] on div "1. Select competency model 16 results available. Use Up and Down to choose opti…" at bounding box center [442, 207] width 414 height 161
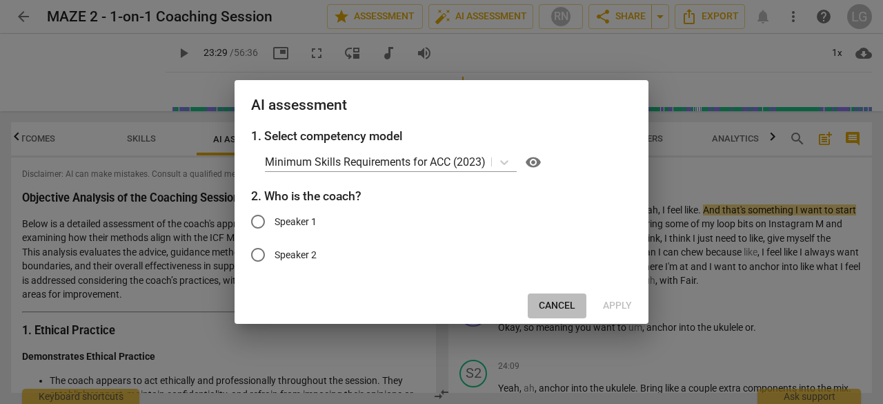
click at [551, 299] on span "Cancel" at bounding box center [557, 306] width 37 height 14
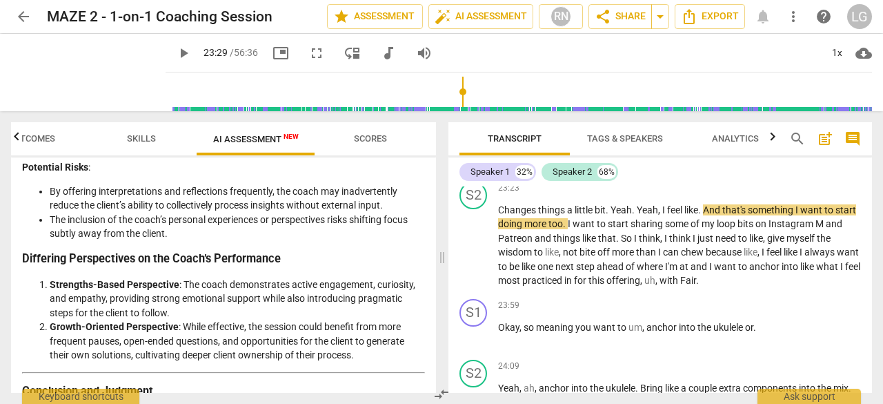
scroll to position [2314, 0]
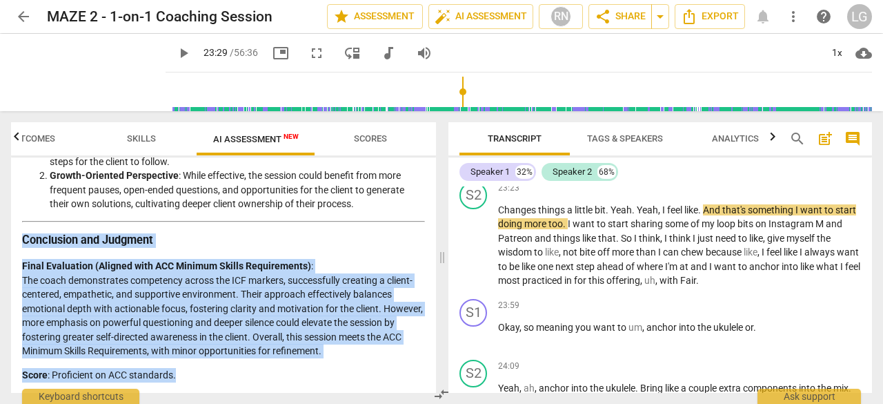
drag, startPoint x: 23, startPoint y: 238, endPoint x: 186, endPoint y: 373, distance: 211.7
click at [186, 373] on p "Score : Proficient on ACC standards." at bounding box center [223, 375] width 403 height 14
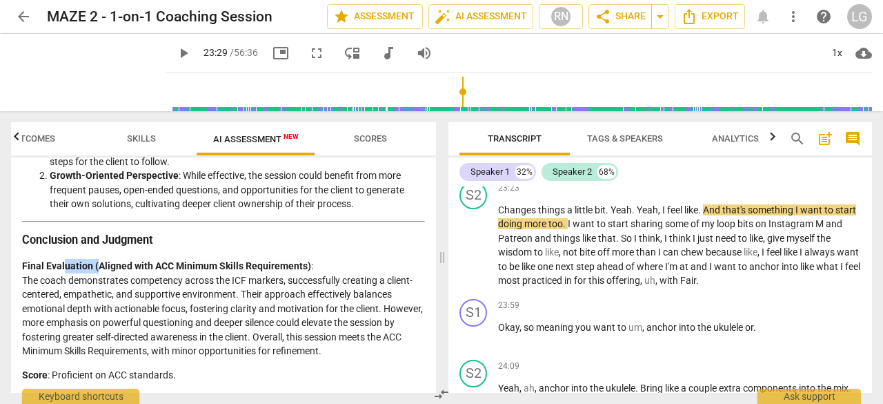
drag, startPoint x: 62, startPoint y: 268, endPoint x: 95, endPoint y: 268, distance: 32.4
click at [95, 268] on strong "Final Evaluation (Aligned with ACC Minimum Skills Requirements)" at bounding box center [166, 265] width 289 height 11
click at [132, 266] on strong "Final Evaluation (Aligned with ACC Minimum Skills Requirements)" at bounding box center [166, 265] width 289 height 11
drag, startPoint x: 101, startPoint y: 267, endPoint x: 146, endPoint y: 263, distance: 45.7
click at [146, 263] on strong "Final Evaluation (Aligned with ACC Minimum Skills Requirements)" at bounding box center [166, 265] width 289 height 11
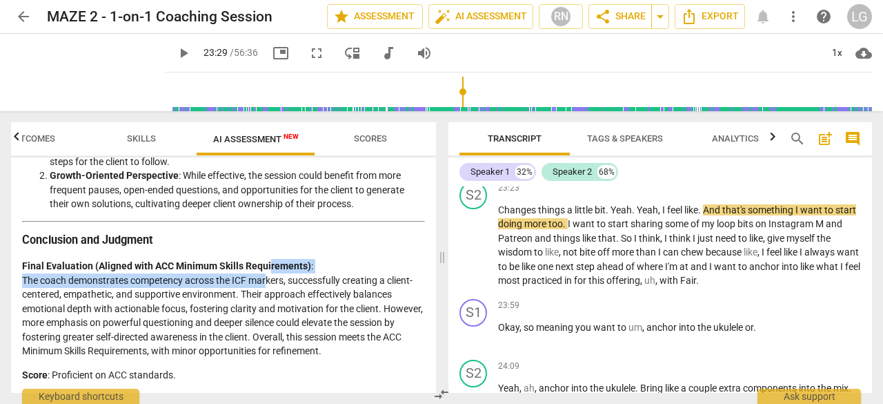
drag, startPoint x: 269, startPoint y: 266, endPoint x: 269, endPoint y: 274, distance: 8.3
click at [269, 274] on p "Final Evaluation (Aligned with ACC Minimum Skills Requirements) : The coach dem…" at bounding box center [223, 308] width 403 height 99
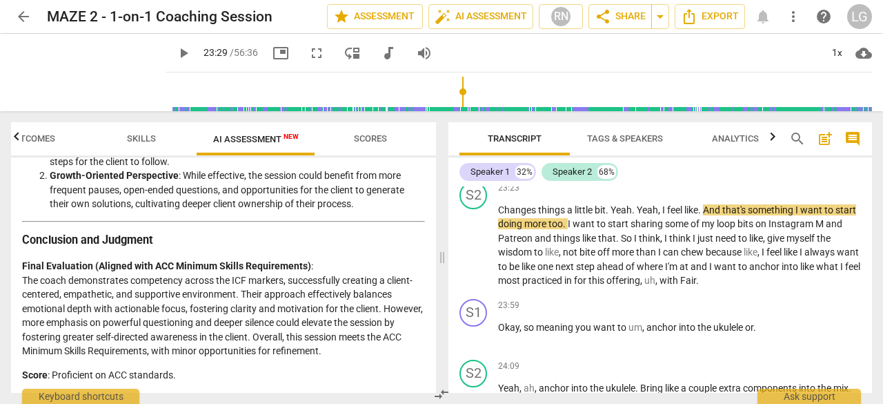
click at [277, 304] on p "Final Evaluation (Aligned with ACC Minimum Skills Requirements) : The coach dem…" at bounding box center [223, 308] width 403 height 99
drag, startPoint x: 112, startPoint y: 376, endPoint x: 171, endPoint y: 374, distance: 59.4
click at [171, 374] on p "Score : Proficient on ACC standards." at bounding box center [223, 375] width 403 height 14
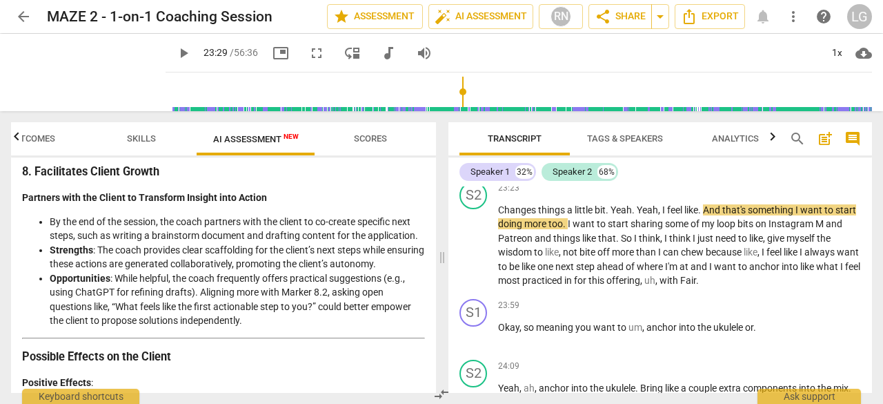
scroll to position [1762, 0]
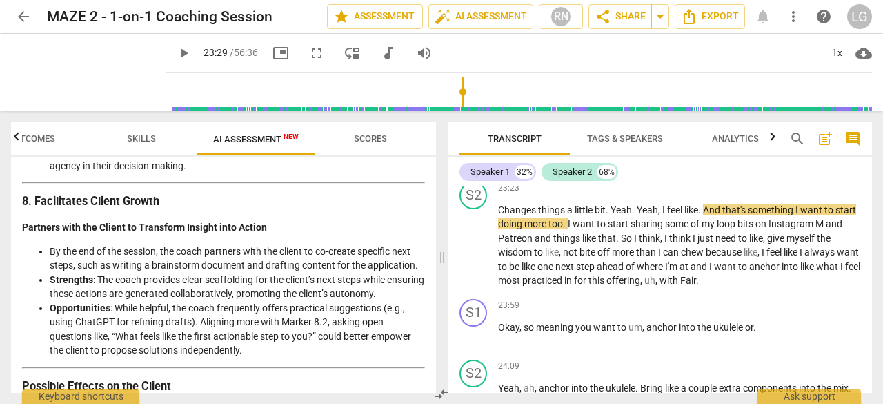
click at [25, 16] on span "arrow_back" at bounding box center [23, 16] width 17 height 17
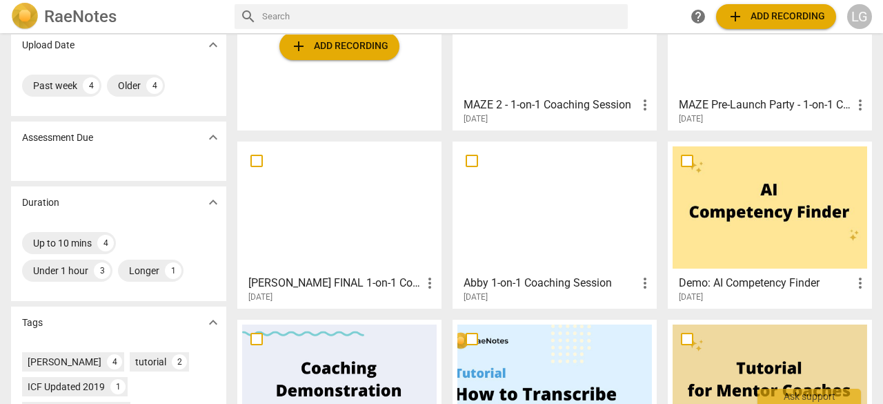
scroll to position [138, 0]
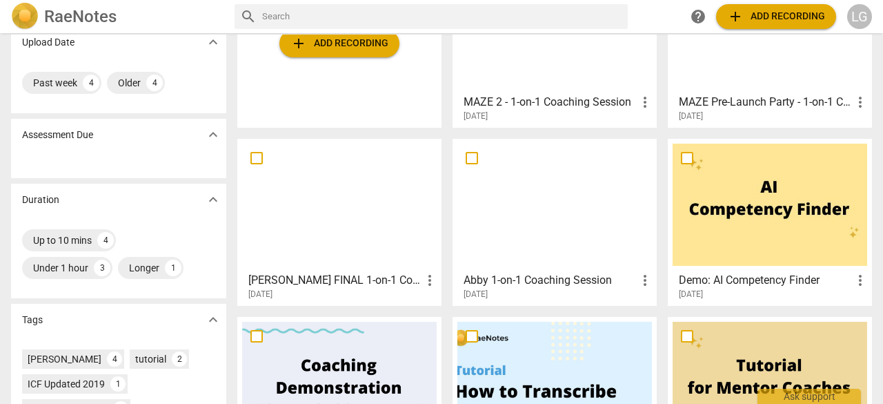
click at [337, 284] on h3 "ANNA FINAL 1-on-1 Coaching Session" at bounding box center [334, 280] width 173 height 17
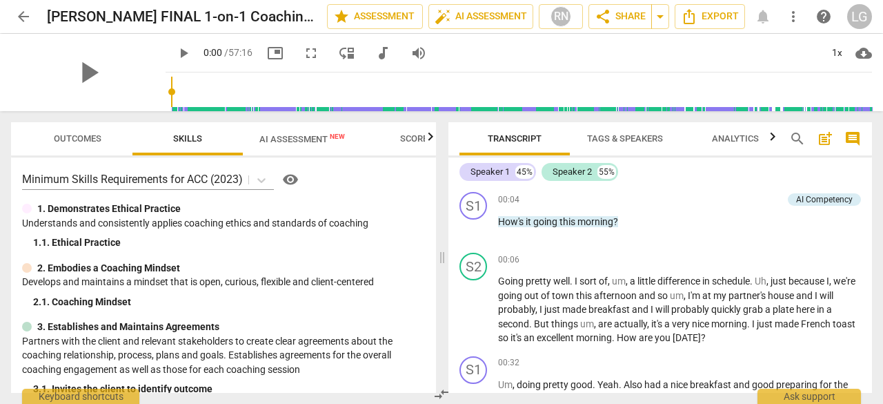
click at [312, 139] on span "AI Assessment New" at bounding box center [302, 139] width 86 height 10
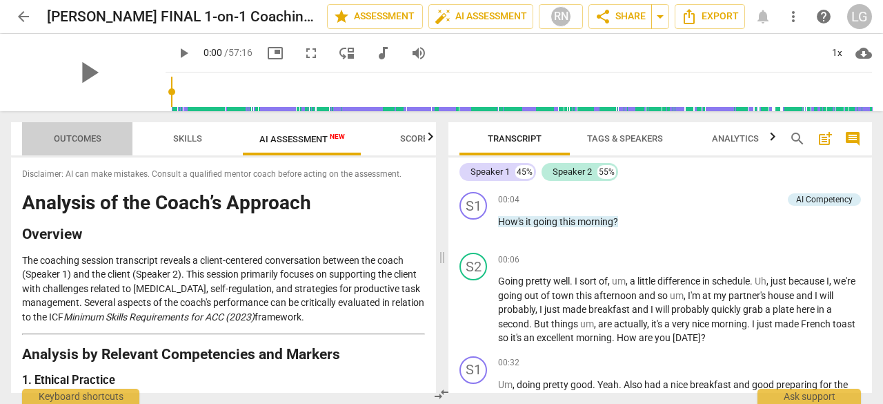
click at [57, 141] on span "Outcomes" at bounding box center [78, 138] width 48 height 10
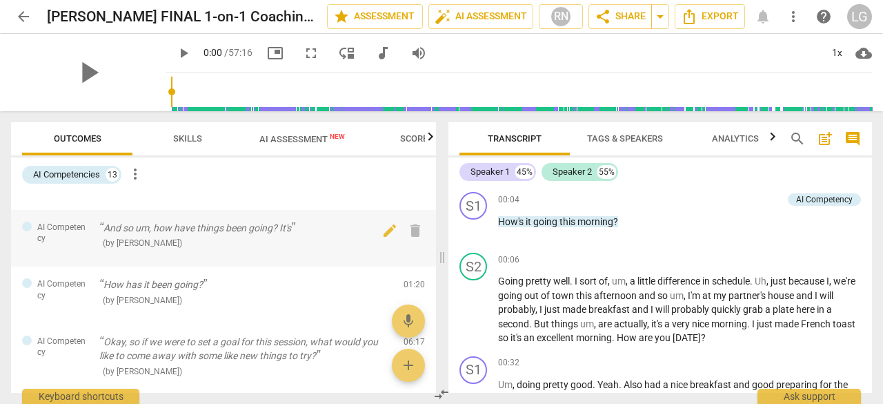
scroll to position [69, 0]
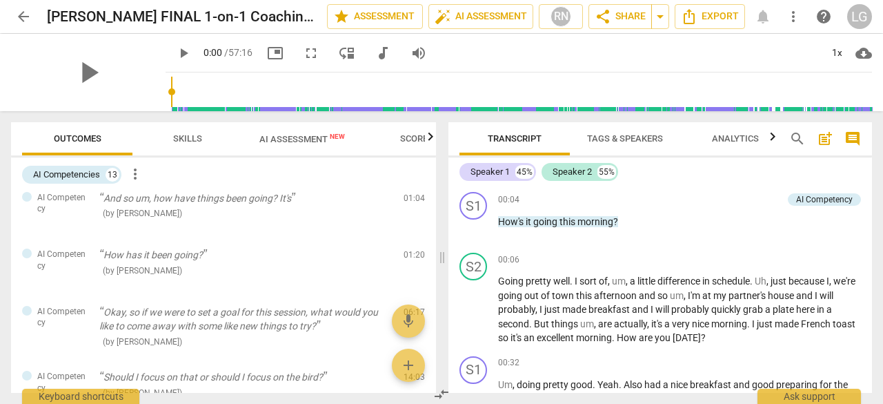
click at [25, 24] on span "arrow_back" at bounding box center [23, 16] width 17 height 17
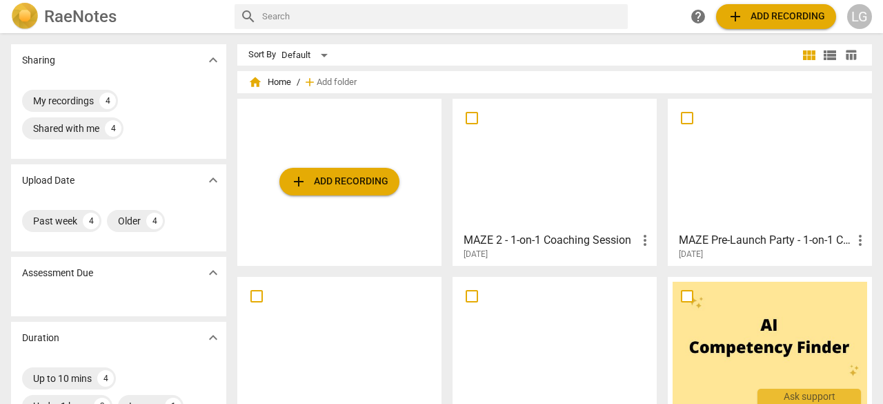
click at [569, 191] on div at bounding box center [555, 165] width 195 height 122
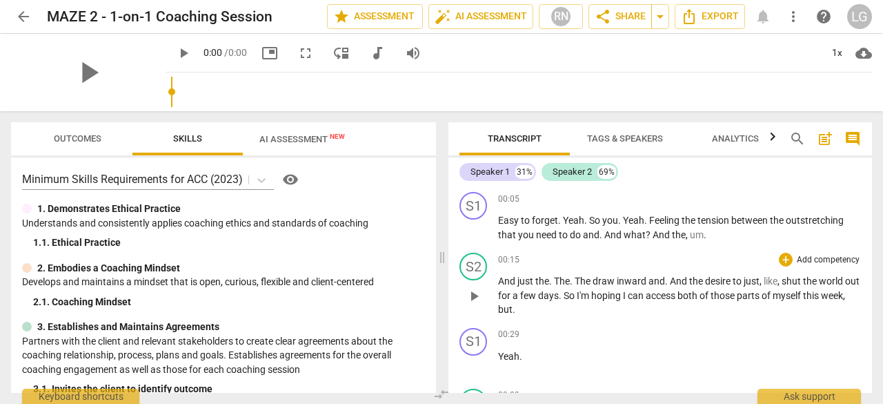
scroll to position [69, 0]
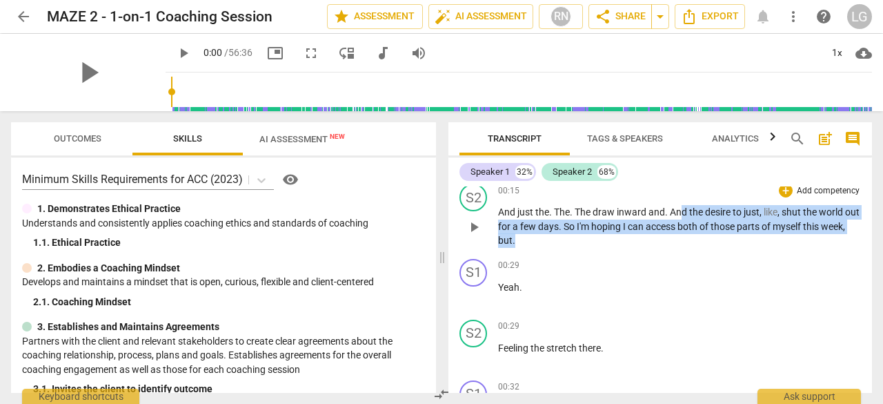
drag, startPoint x: 679, startPoint y: 213, endPoint x: 693, endPoint y: 244, distance: 34.0
click at [693, 244] on p "And just the . The . The draw inward and . And the desire to just , like , shut…" at bounding box center [679, 226] width 363 height 43
click at [693, 248] on div "S2 play_arrow pause 00:15 + Add competency keyboard_arrow_right And just the . …" at bounding box center [661, 215] width 424 height 75
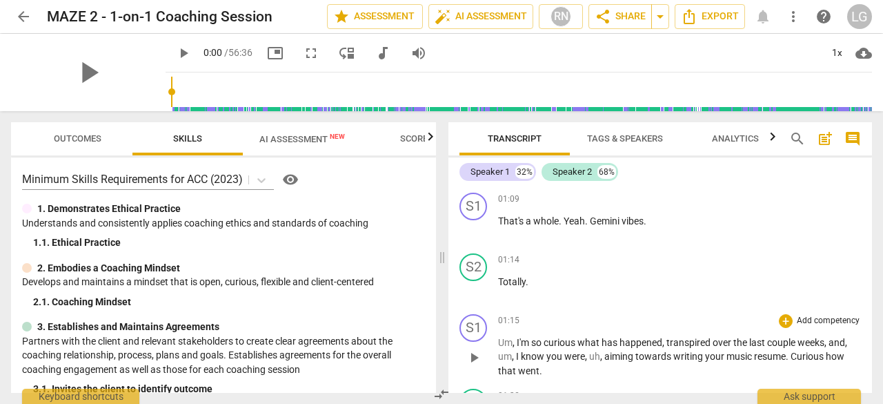
scroll to position [690, 0]
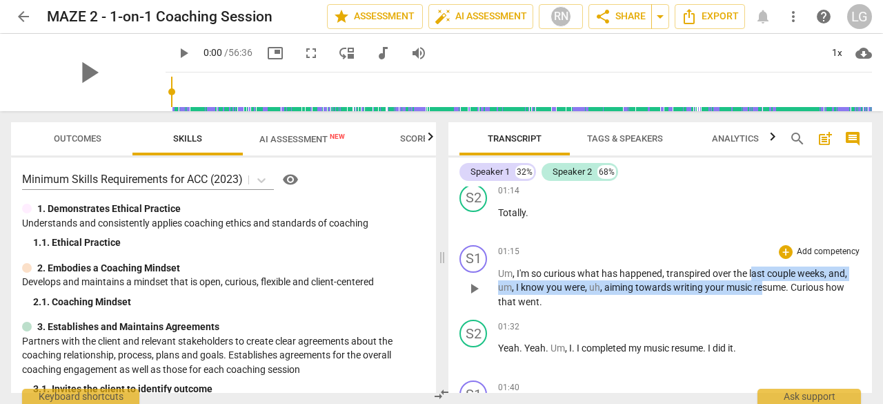
drag, startPoint x: 754, startPoint y: 275, endPoint x: 760, endPoint y: 285, distance: 12.1
click at [760, 285] on p "Um , I'm so curious what has happened , transpired over the last couple weeks ,…" at bounding box center [679, 287] width 363 height 43
click at [676, 291] on span "writing" at bounding box center [690, 287] width 32 height 11
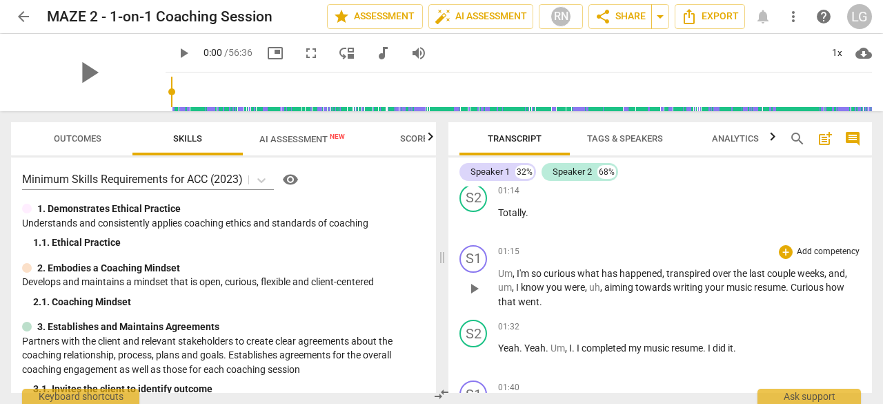
click at [785, 289] on span "resume" at bounding box center [770, 287] width 32 height 11
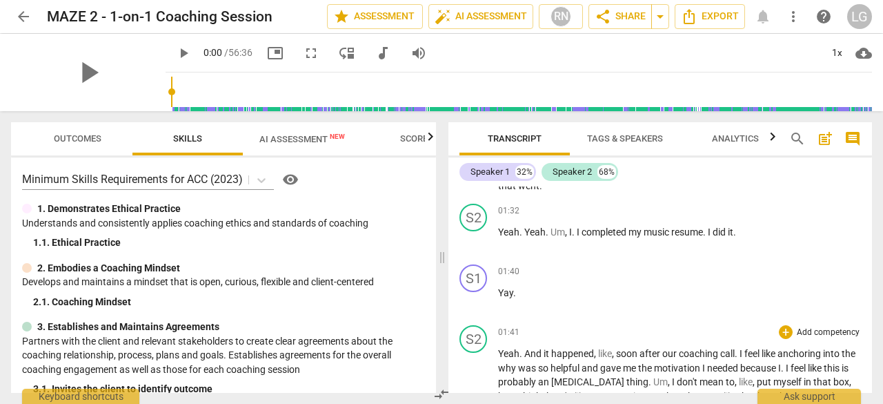
scroll to position [828, 0]
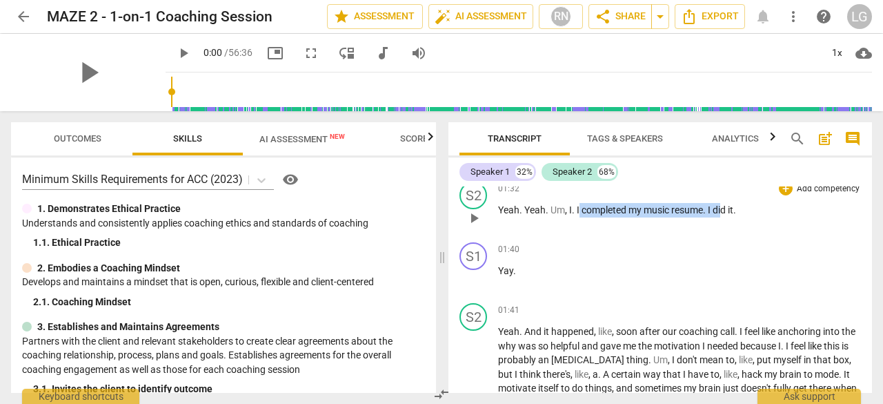
drag, startPoint x: 580, startPoint y: 207, endPoint x: 726, endPoint y: 213, distance: 146.4
click at [726, 213] on p "Yeah . Yeah . Um , I . I completed my music resume . I did it ." at bounding box center [679, 210] width 363 height 14
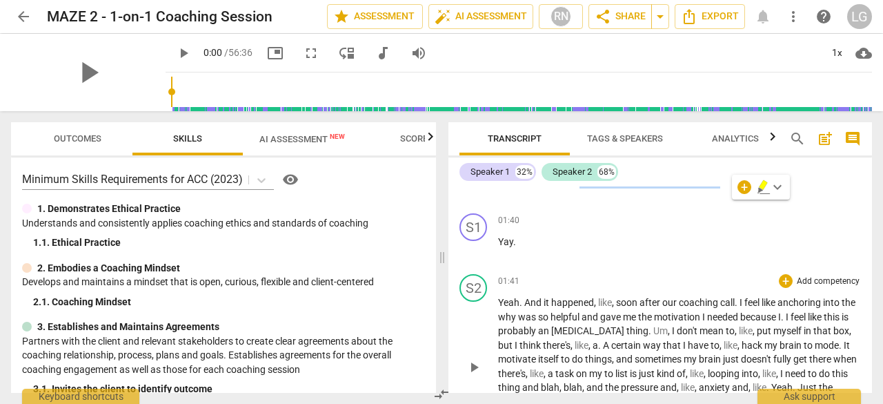
scroll to position [897, 0]
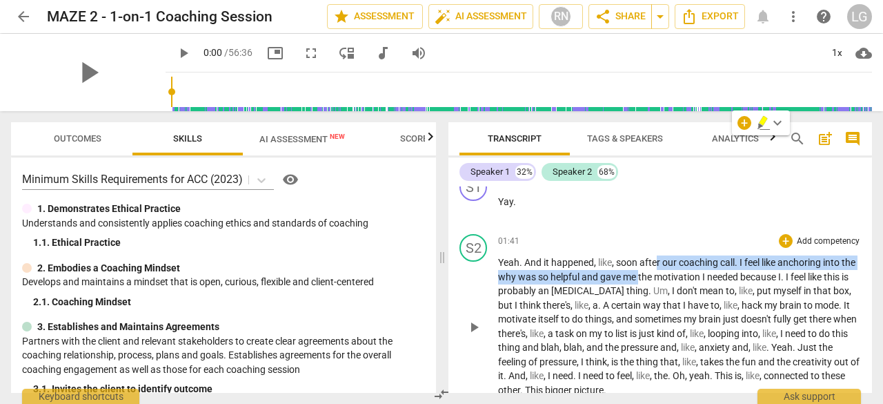
click at [656, 270] on p "Yeah . And it happened , like , soon after our coaching call . I feel like anch…" at bounding box center [679, 325] width 363 height 141
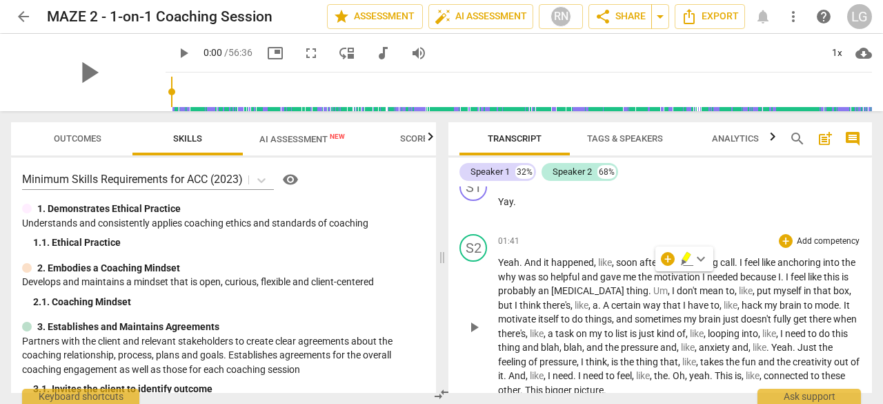
click at [772, 274] on span "because" at bounding box center [759, 276] width 38 height 11
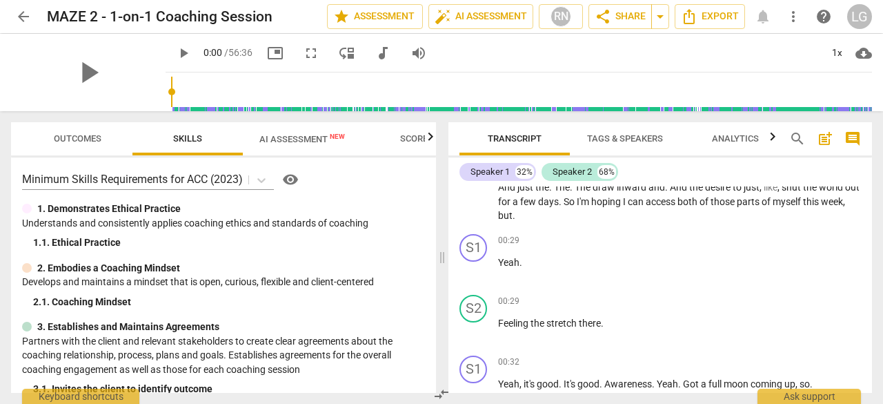
scroll to position [69, 0]
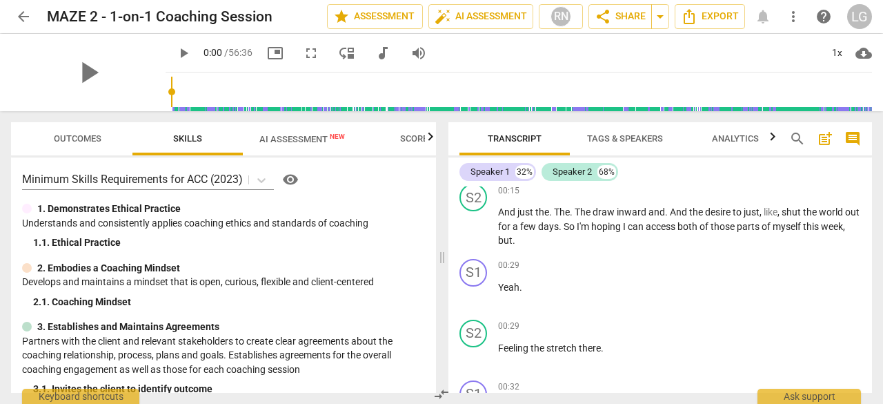
click at [23, 12] on span "arrow_back" at bounding box center [23, 16] width 17 height 17
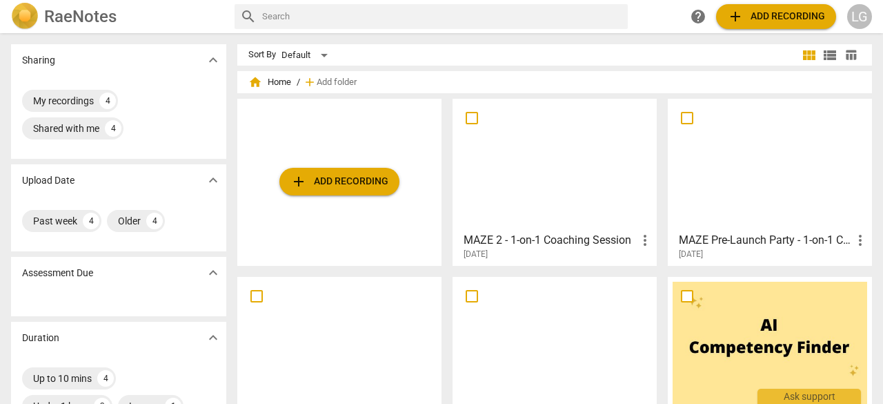
click at [384, 326] on div at bounding box center [339, 343] width 195 height 122
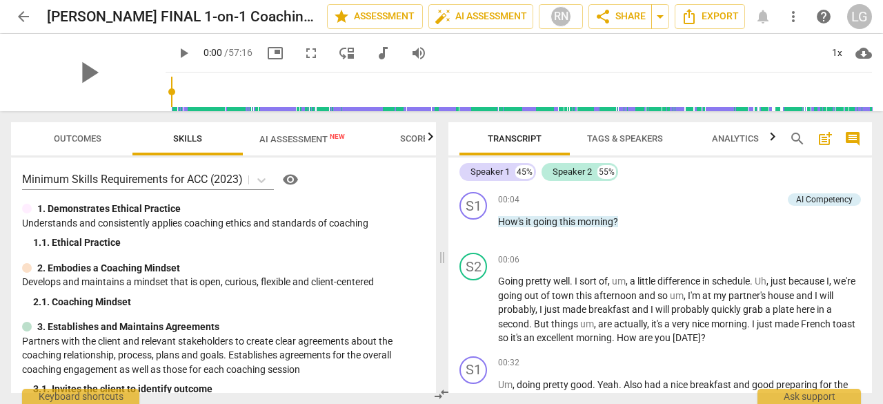
click at [282, 144] on span "AI Assessment New" at bounding box center [302, 139] width 86 height 10
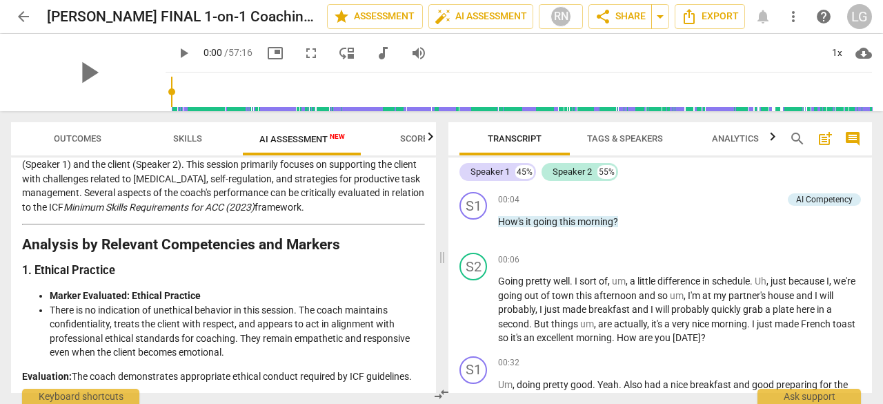
scroll to position [138, 0]
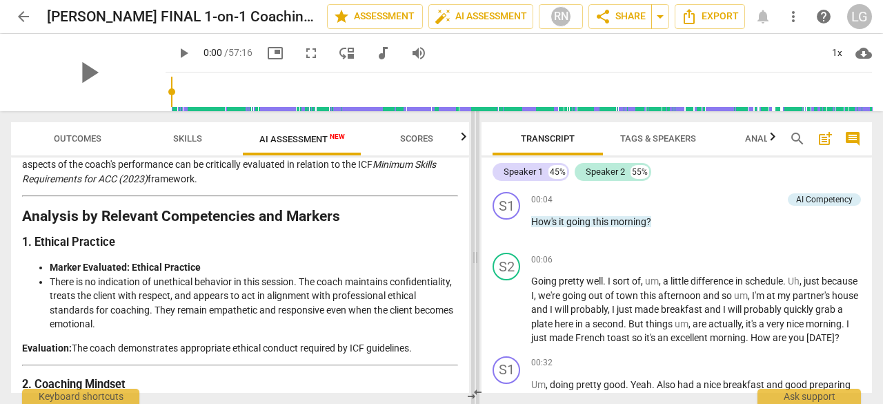
drag, startPoint x: 442, startPoint y: 242, endPoint x: 518, endPoint y: 228, distance: 77.3
click at [480, 228] on span at bounding box center [475, 257] width 8 height 293
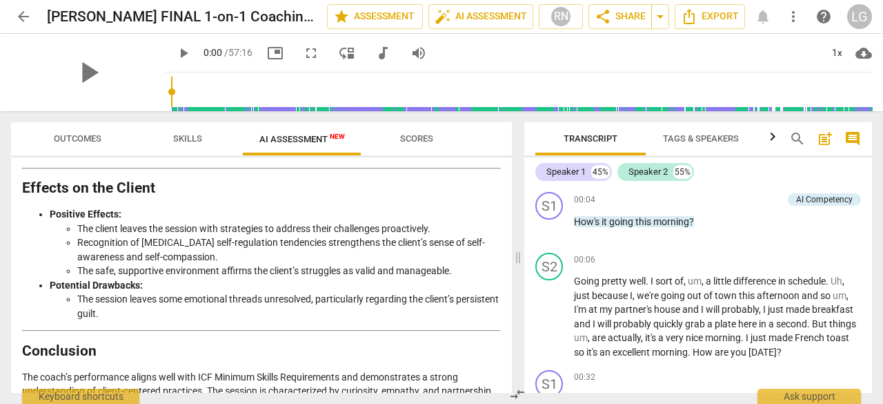
scroll to position [2429, 0]
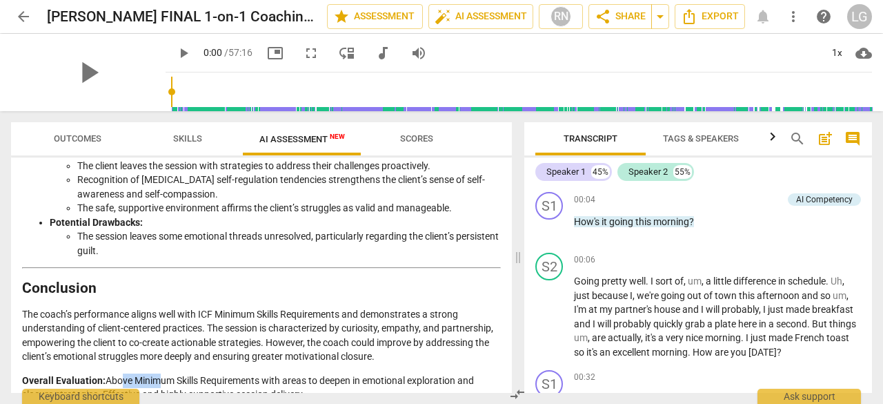
drag, startPoint x: 117, startPoint y: 361, endPoint x: 175, endPoint y: 360, distance: 58.0
click at [157, 373] on p "Overall Evaluation: Above Minimum Skills Requirements with areas to deepen in e…" at bounding box center [261, 387] width 479 height 28
click at [197, 373] on p "Overall Evaluation: Above Minimum Skills Requirements with areas to deepen in e…" at bounding box center [261, 387] width 479 height 28
drag, startPoint x: 131, startPoint y: 375, endPoint x: 266, endPoint y: 373, distance: 135.3
click at [263, 373] on p "Overall Evaluation: Above Minimum Skills Requirements with areas to deepen in e…" at bounding box center [261, 387] width 479 height 28
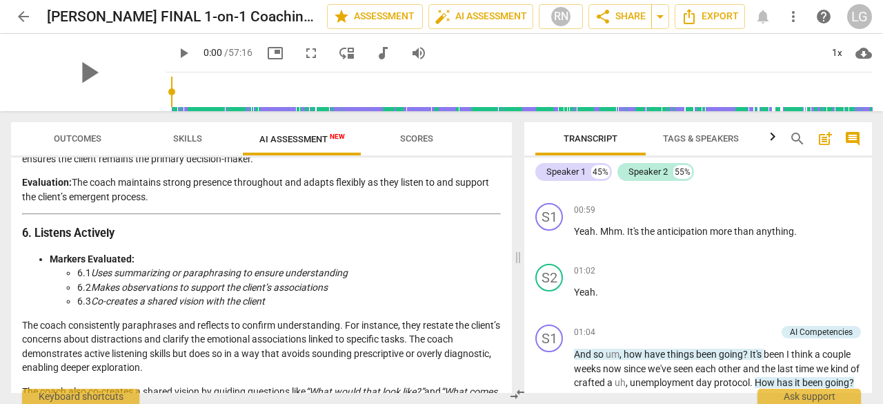
scroll to position [552, 0]
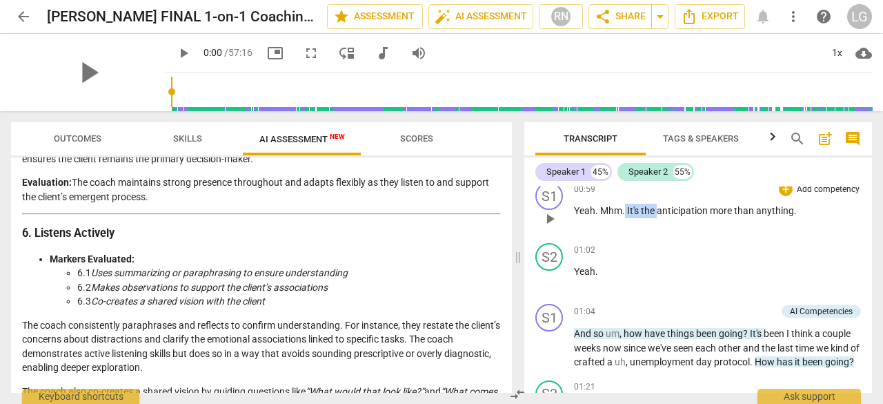
drag, startPoint x: 624, startPoint y: 212, endPoint x: 658, endPoint y: 210, distance: 34.5
click at [658, 210] on p "Yeah . Mhm . It's the anticipation more than anything ." at bounding box center [717, 211] width 287 height 14
click at [752, 212] on span "than" at bounding box center [745, 210] width 22 height 11
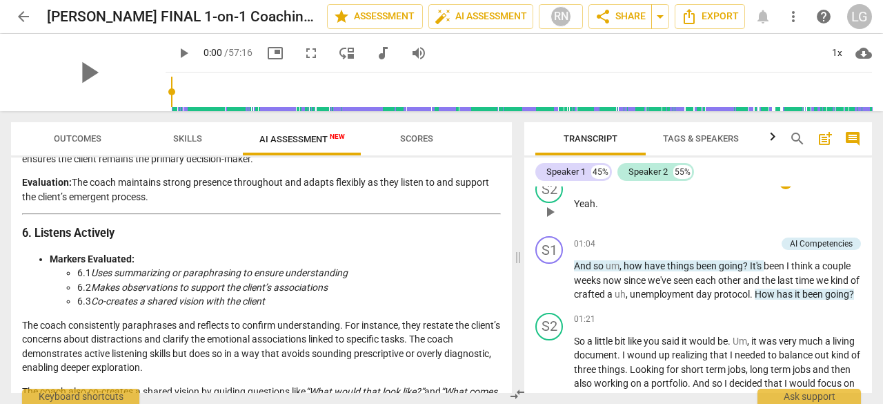
scroll to position [621, 0]
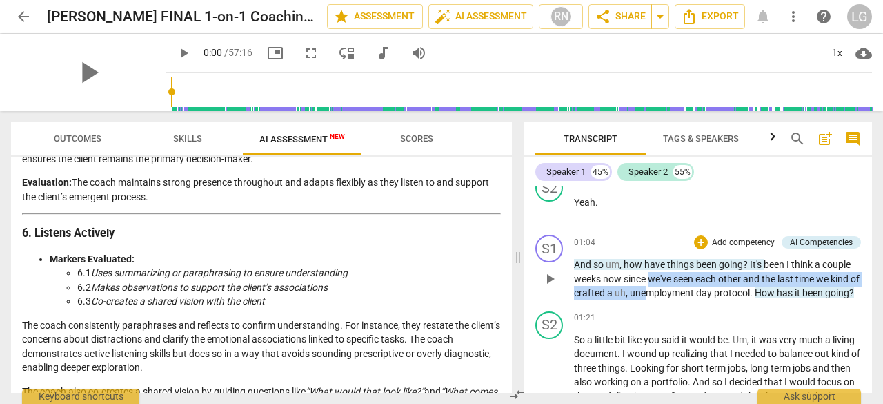
drag, startPoint x: 652, startPoint y: 280, endPoint x: 655, endPoint y: 300, distance: 19.5
click at [655, 300] on p "And so um , how have things been going ? It's been I think a couple weeks now s…" at bounding box center [717, 278] width 287 height 43
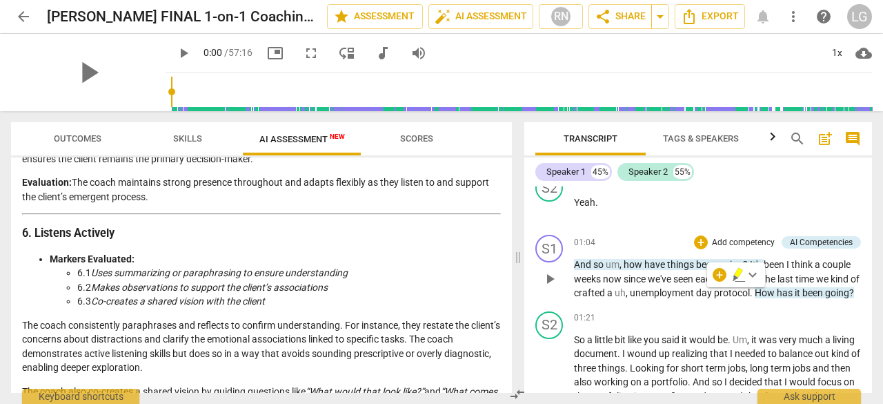
click at [656, 300] on p "And so um , how have things been going ? It's been I think a couple weeks now s…" at bounding box center [717, 278] width 287 height 43
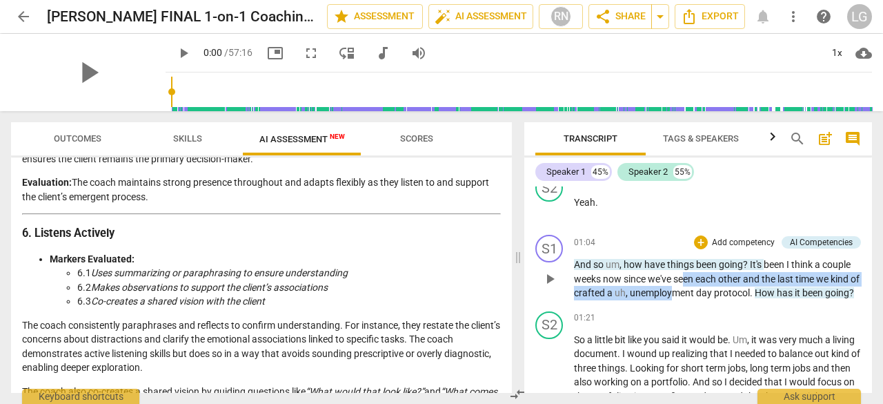
drag, startPoint x: 683, startPoint y: 296, endPoint x: 684, endPoint y: 284, distance: 12.5
click at [684, 284] on p "And so um , how have things been going ? It's been I think a couple weeks now s…" at bounding box center [717, 278] width 287 height 43
click at [684, 284] on span "seen" at bounding box center [685, 278] width 22 height 11
drag, startPoint x: 687, startPoint y: 279, endPoint x: 704, endPoint y: 293, distance: 21.6
click at [704, 293] on p "And so um , how have things been going ? It's been I think a couple weeks now s…" at bounding box center [717, 278] width 287 height 43
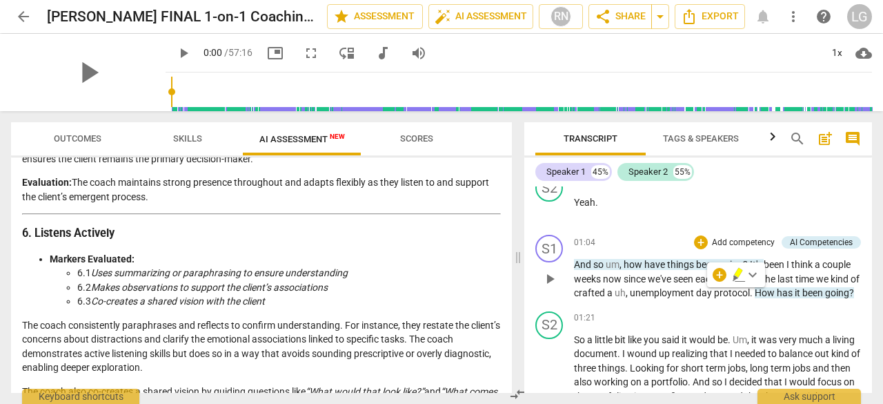
click at [733, 300] on p "And so um , how have things been going ? It's been I think a couple weeks now s…" at bounding box center [717, 278] width 287 height 43
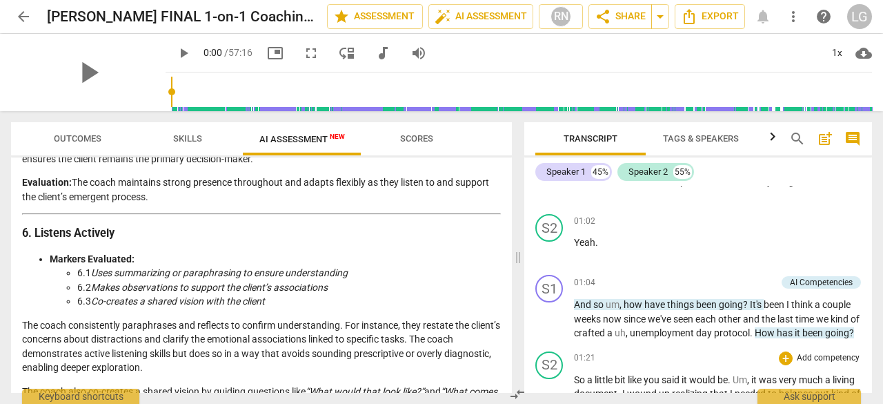
scroll to position [552, 0]
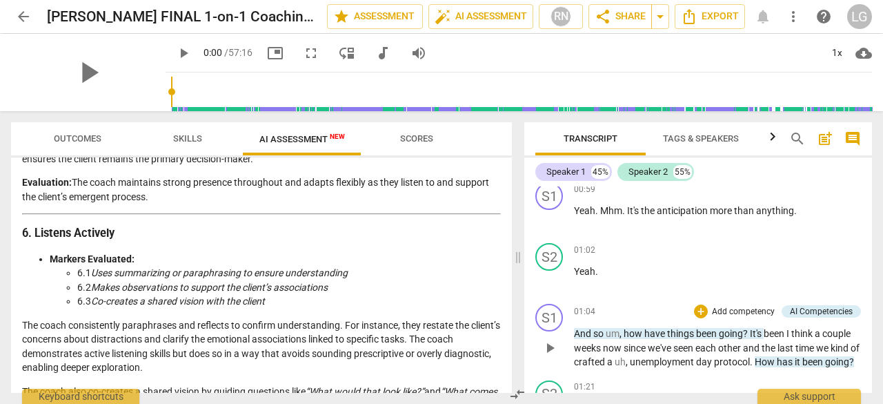
click at [669, 369] on p "And so um , how have things been going ? It's been I think a couple weeks now s…" at bounding box center [717, 347] width 287 height 43
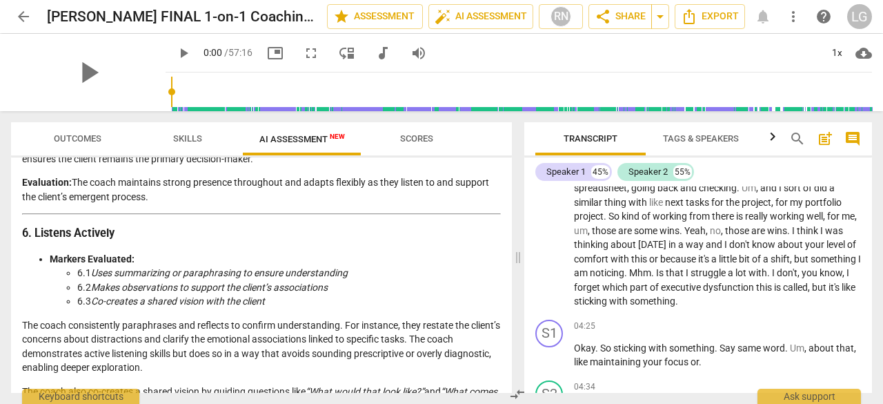
scroll to position [1035, 0]
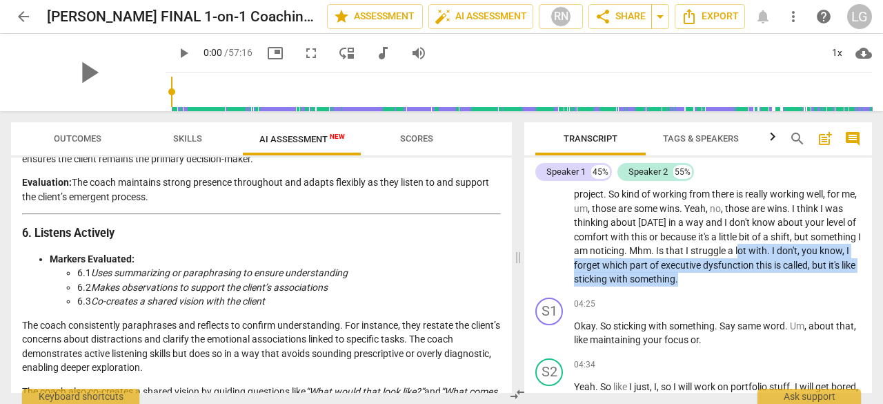
drag, startPoint x: 717, startPoint y: 306, endPoint x: 722, endPoint y: 281, distance: 25.3
click at [722, 281] on p "So a little bit like you said it would be . Um , it was very much a living docu…" at bounding box center [717, 103] width 287 height 368
click at [661, 311] on div "04:25 + Add competency keyboard_arrow_right" at bounding box center [717, 304] width 287 height 14
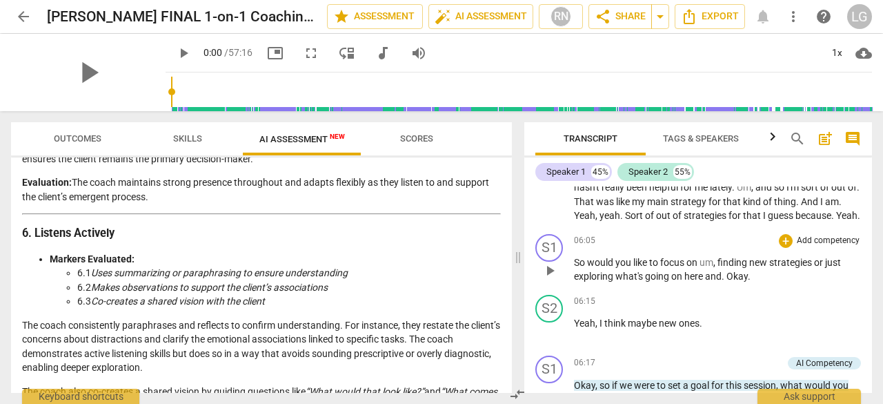
scroll to position [1380, 0]
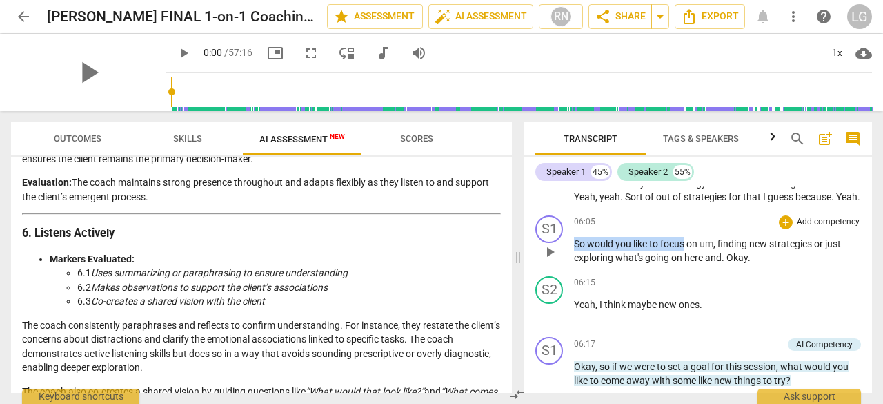
drag, startPoint x: 576, startPoint y: 288, endPoint x: 685, endPoint y: 291, distance: 109.1
click at [685, 265] on p "So would you like to focus on um , finding new strategies or just exploring wha…" at bounding box center [717, 251] width 287 height 28
click at [646, 249] on span "like" at bounding box center [642, 243] width 16 height 11
drag, startPoint x: 617, startPoint y: 298, endPoint x: 748, endPoint y: 297, distance: 131.1
click at [748, 265] on p "So would you like to focus on um , finding new strategies or just exploring wha…" at bounding box center [717, 251] width 287 height 28
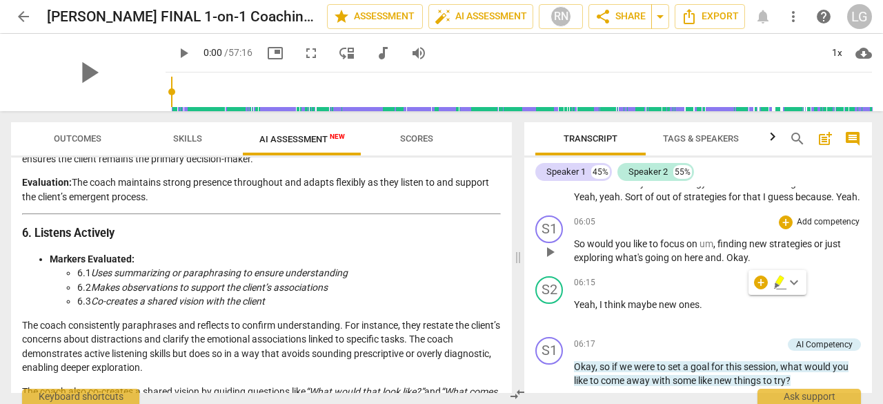
click at [749, 263] on span "." at bounding box center [749, 257] width 3 height 11
click at [625, 310] on span "think" at bounding box center [616, 304] width 23 height 11
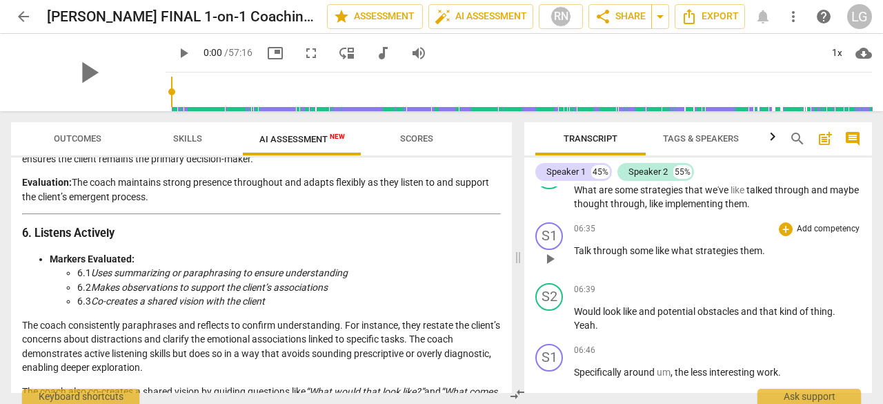
scroll to position [1587, 0]
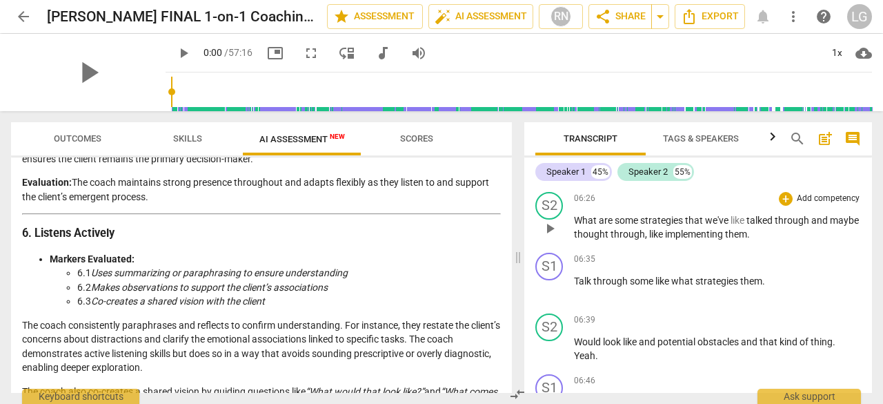
click at [549, 237] on span "play_arrow" at bounding box center [550, 228] width 17 height 17
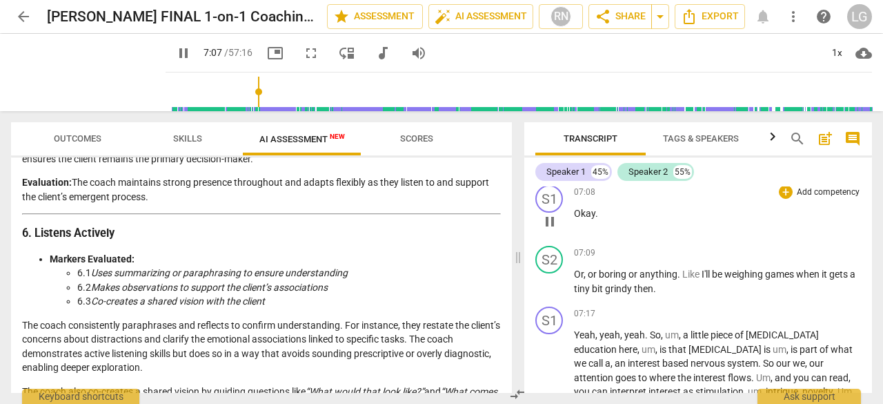
scroll to position [1932, 0]
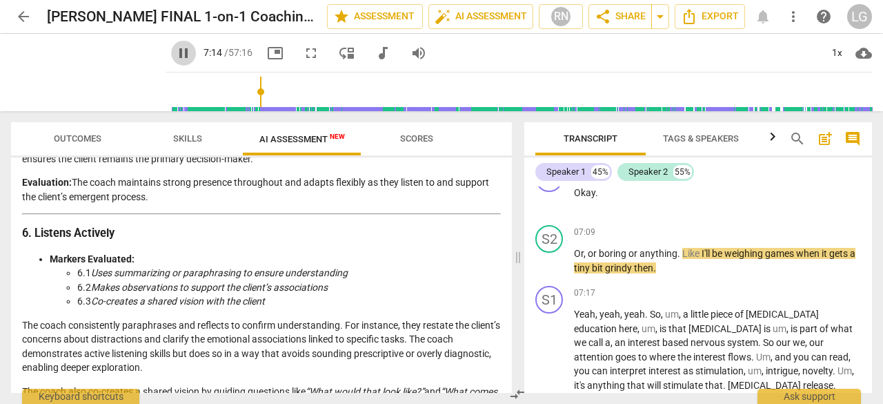
click at [175, 50] on span "pause" at bounding box center [183, 53] width 17 height 17
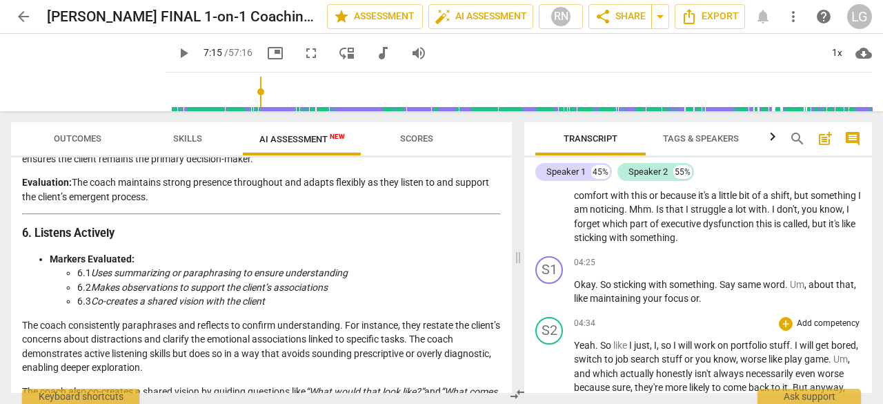
scroll to position [1035, 0]
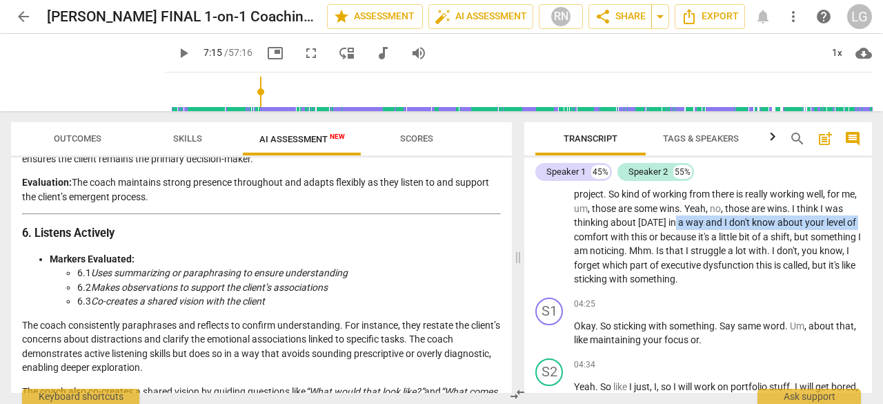
drag, startPoint x: 607, startPoint y: 251, endPoint x: 791, endPoint y: 250, distance: 183.6
click at [791, 250] on p "So a little bit like you said it would be . Um , it was very much a living docu…" at bounding box center [717, 103] width 287 height 368
click at [611, 242] on span "comfort" at bounding box center [592, 236] width 37 height 11
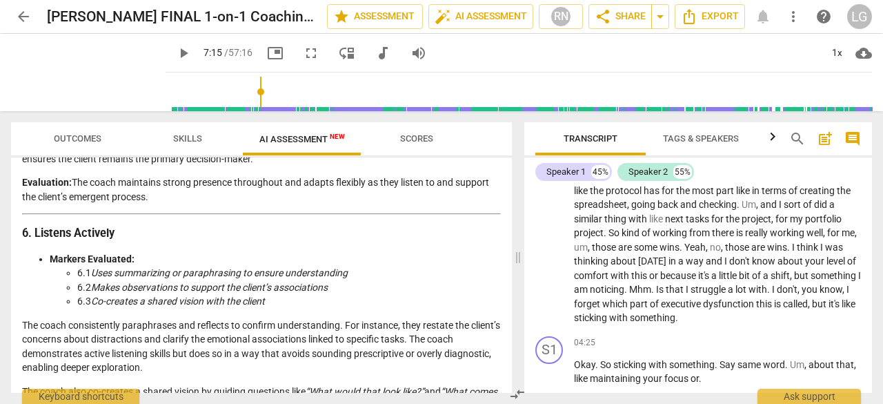
scroll to position [966, 0]
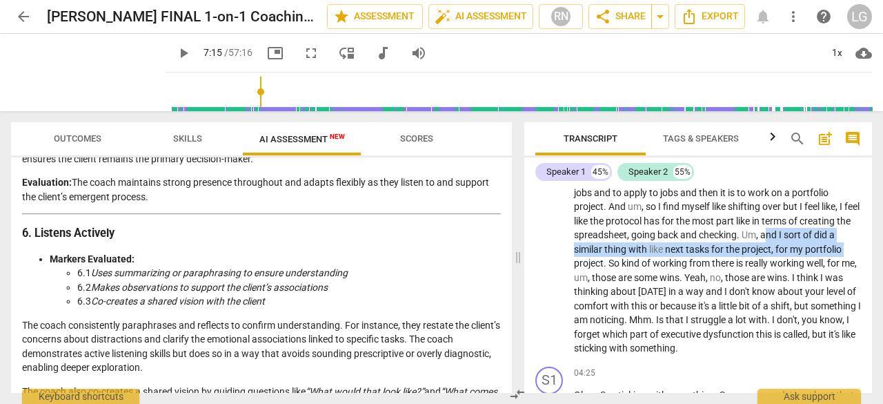
drag, startPoint x: 682, startPoint y: 264, endPoint x: 756, endPoint y: 272, distance: 74.2
click at [756, 272] on p "So a little bit like you said it would be . Um , it was very much a living docu…" at bounding box center [717, 172] width 287 height 368
click at [790, 255] on span "my" at bounding box center [797, 249] width 15 height 11
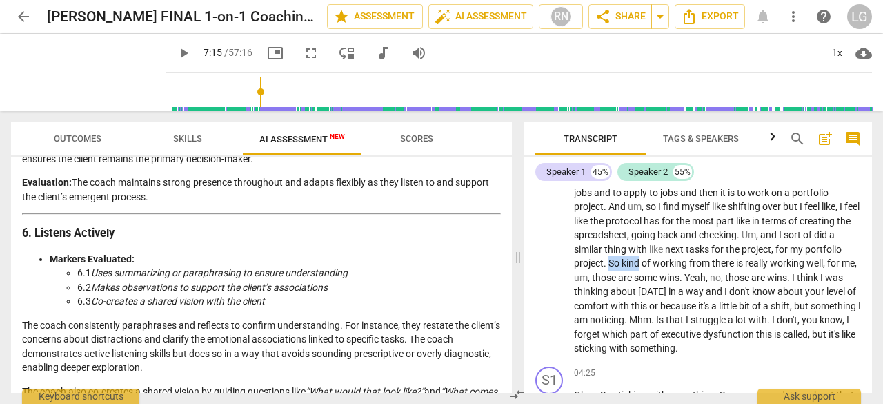
drag, startPoint x: 789, startPoint y: 279, endPoint x: 821, endPoint y: 279, distance: 32.4
click at [821, 279] on p "So a little bit like you said it would be . Um , it was very much a living docu…" at bounding box center [717, 172] width 287 height 368
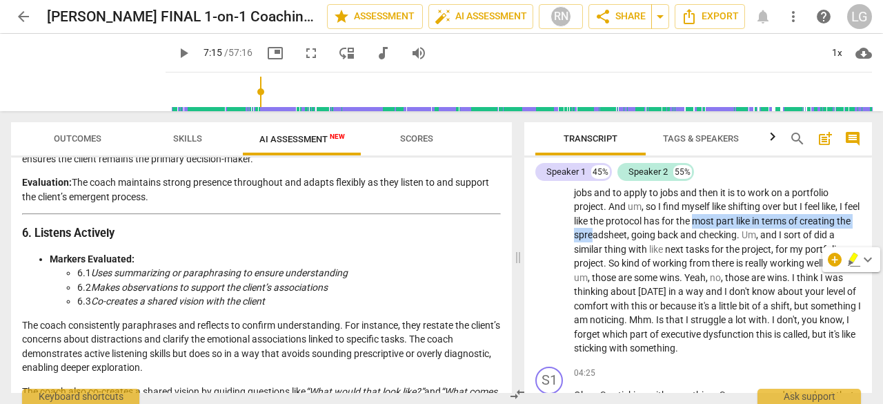
drag, startPoint x: 605, startPoint y: 245, endPoint x: 785, endPoint y: 249, distance: 180.2
click at [785, 249] on p "So a little bit like you said it would be . Um , it was very much a living docu…" at bounding box center [717, 172] width 287 height 368
click at [658, 240] on span "back" at bounding box center [669, 234] width 23 height 11
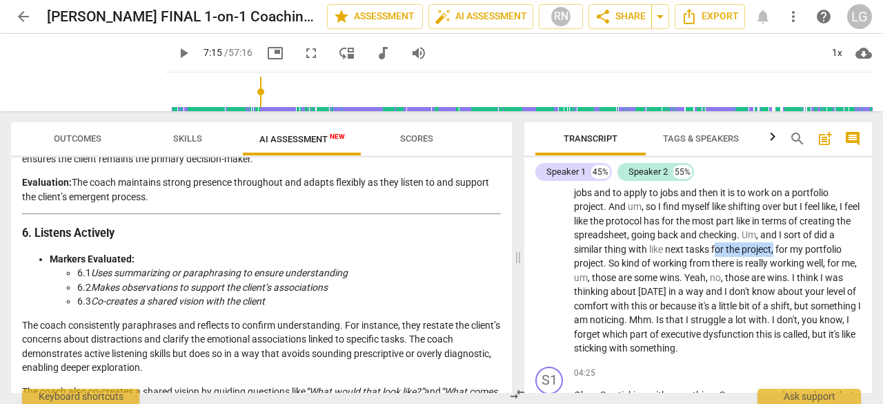
drag, startPoint x: 625, startPoint y: 278, endPoint x: 682, endPoint y: 277, distance: 57.3
click at [682, 277] on p "So a little bit like you said it would be . Um , it was very much a living docu…" at bounding box center [717, 172] width 287 height 368
click at [609, 268] on span "." at bounding box center [606, 262] width 5 height 11
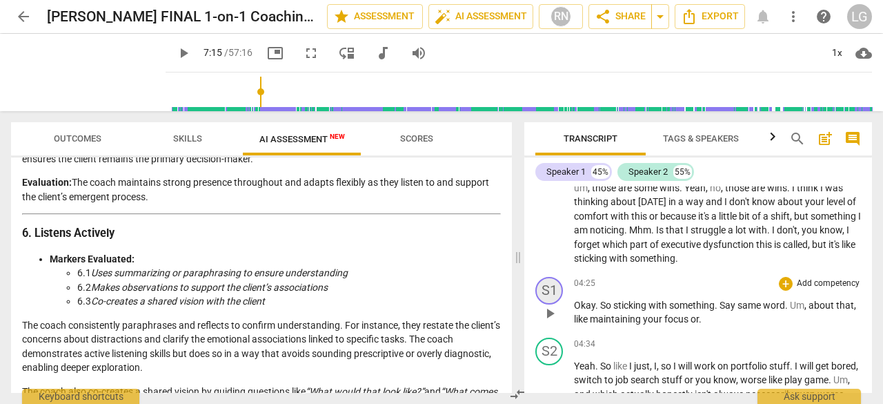
scroll to position [1035, 0]
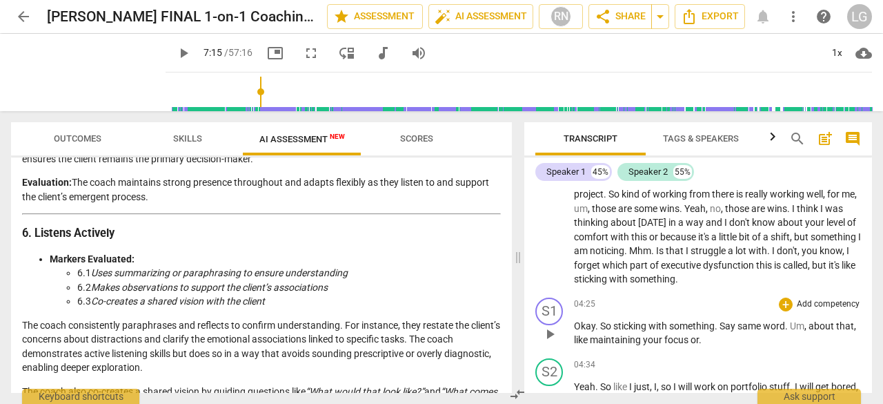
click at [555, 342] on span "play_arrow" at bounding box center [550, 334] width 17 height 17
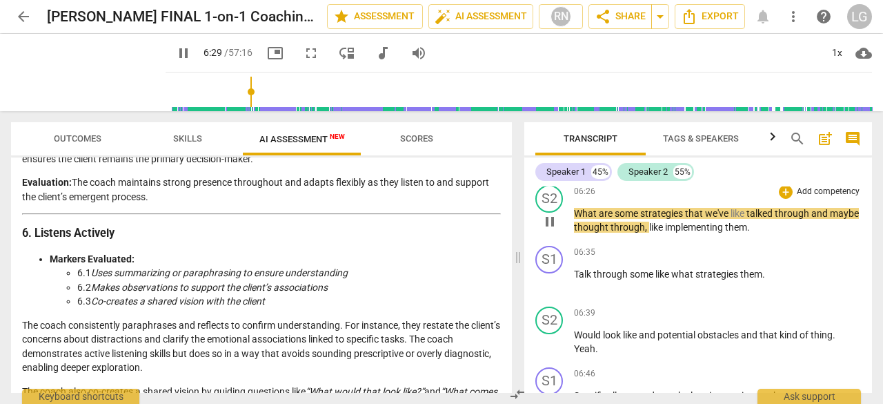
scroll to position [1596, 0]
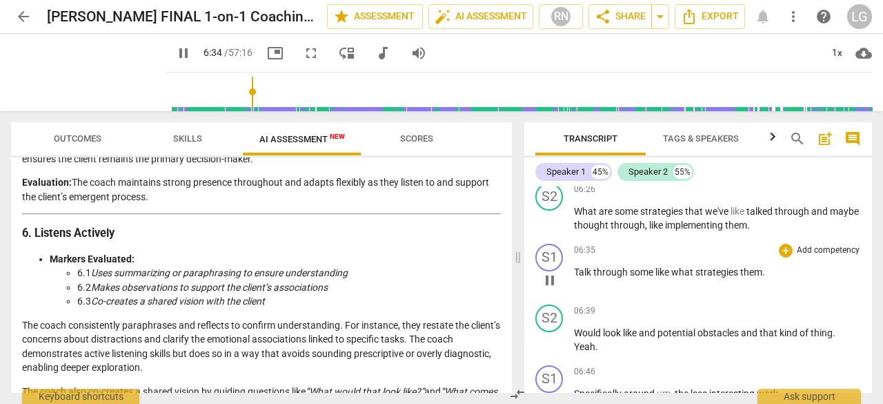
click at [553, 288] on span "pause" at bounding box center [550, 280] width 17 height 17
type input "395"
